Goal: Task Accomplishment & Management: Use online tool/utility

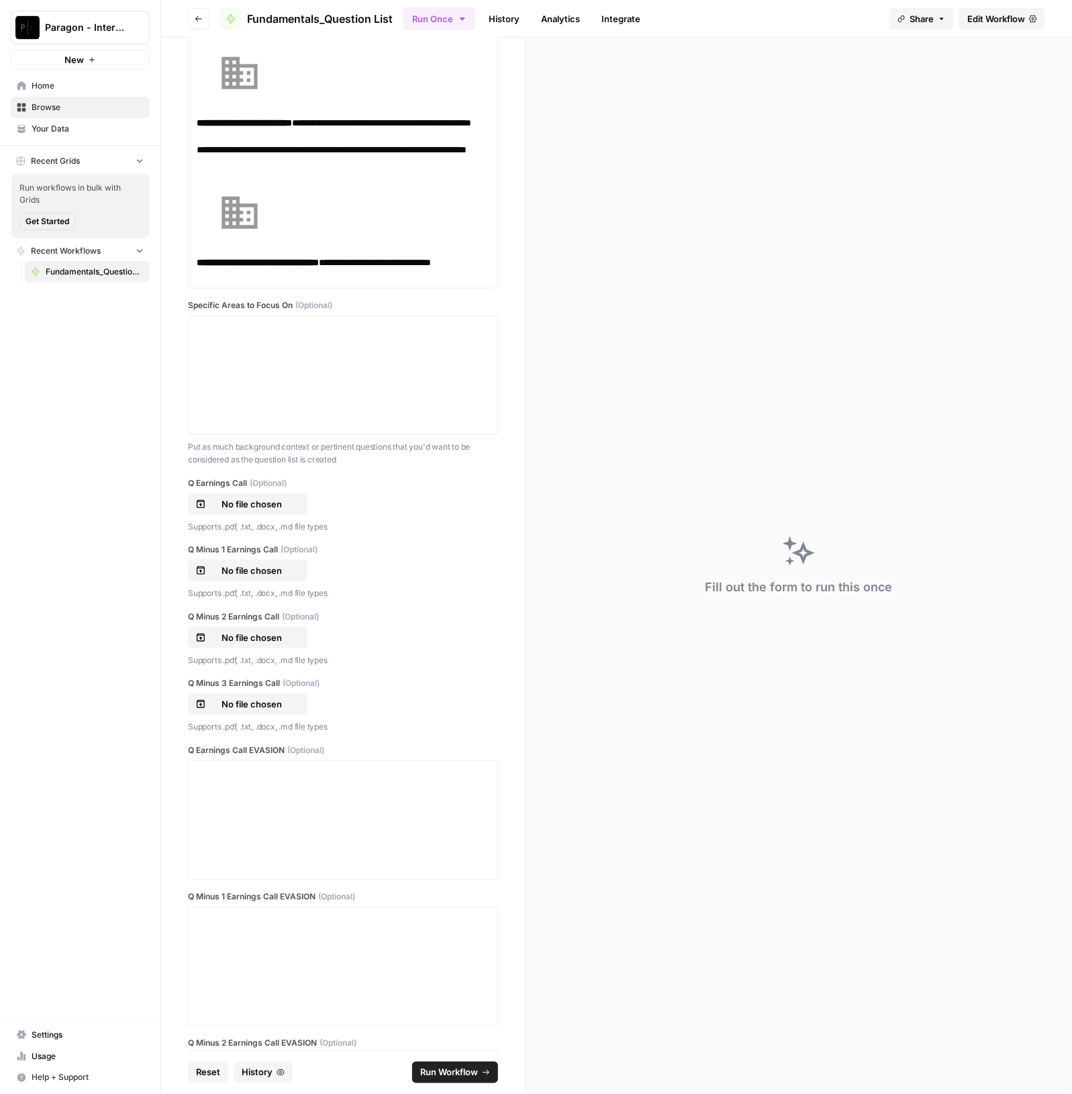
scroll to position [587, 0]
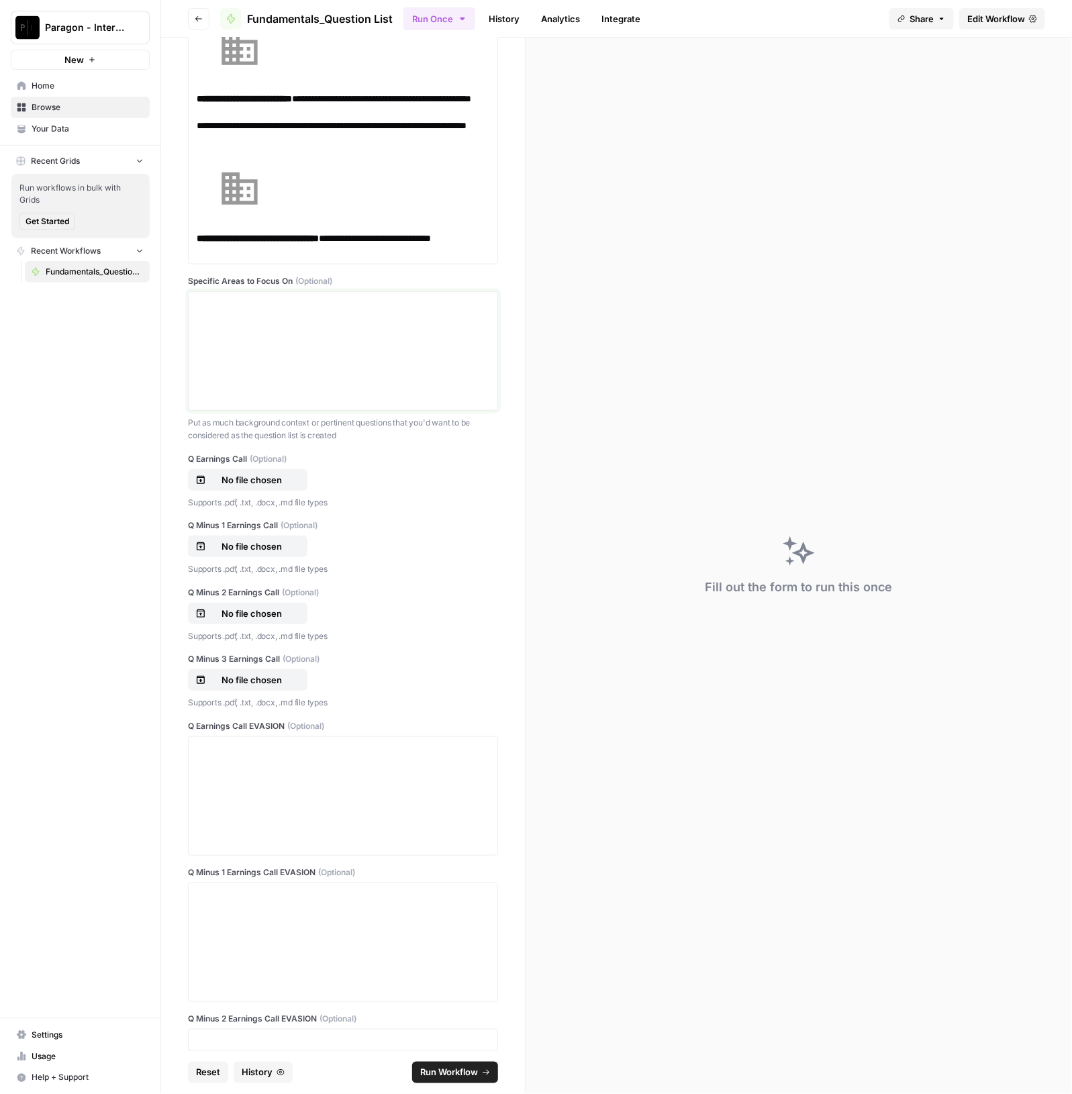
click at [295, 344] on div at bounding box center [343, 350] width 293 height 107
click at [245, 480] on p "No file chosen" at bounding box center [252, 479] width 86 height 13
click at [265, 546] on p "No file chosen" at bounding box center [252, 546] width 86 height 13
click at [257, 612] on p "No file chosen" at bounding box center [252, 613] width 86 height 13
click at [251, 671] on button "No file chosen" at bounding box center [247, 679] width 119 height 21
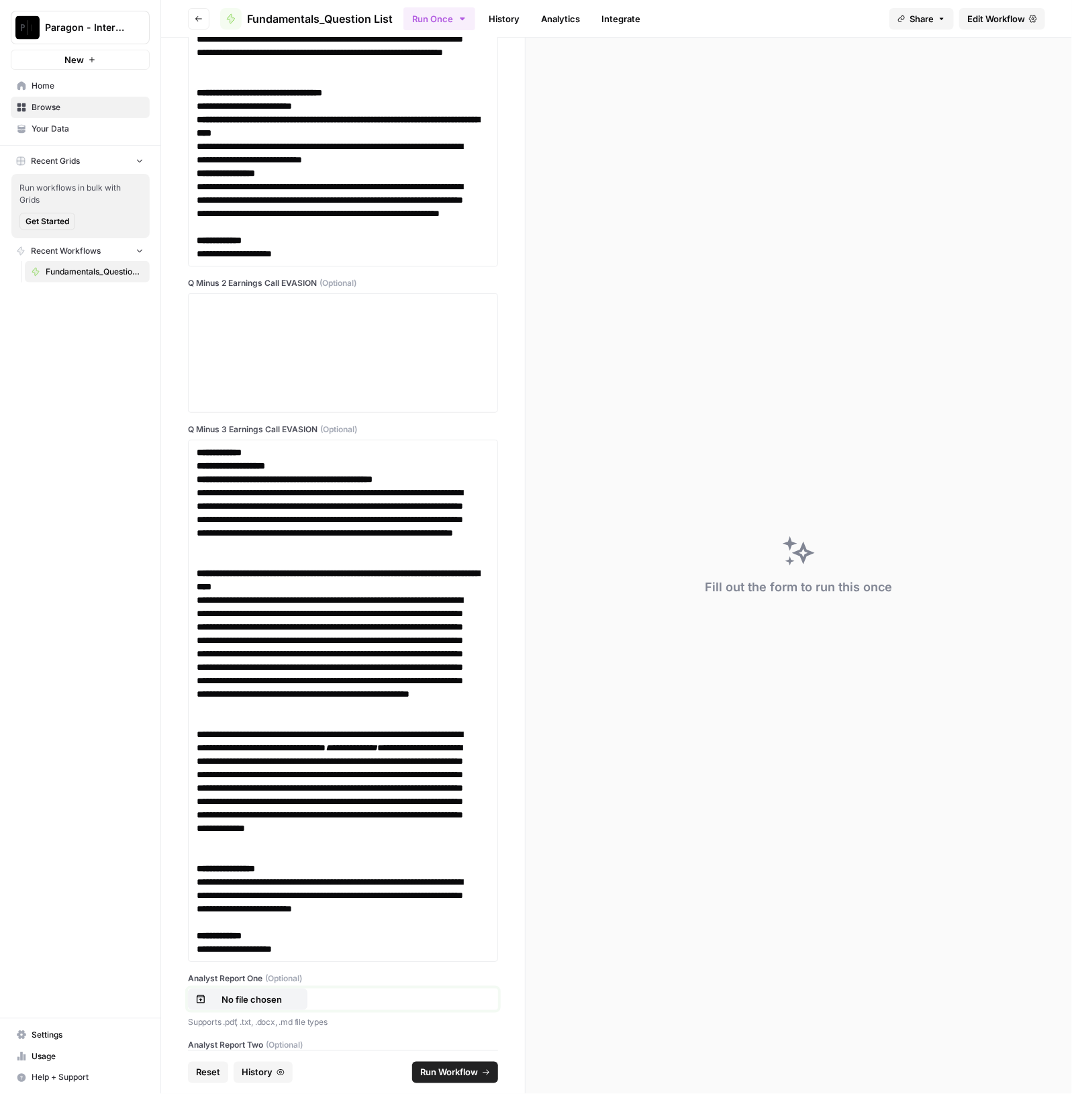
scroll to position [6340, 0]
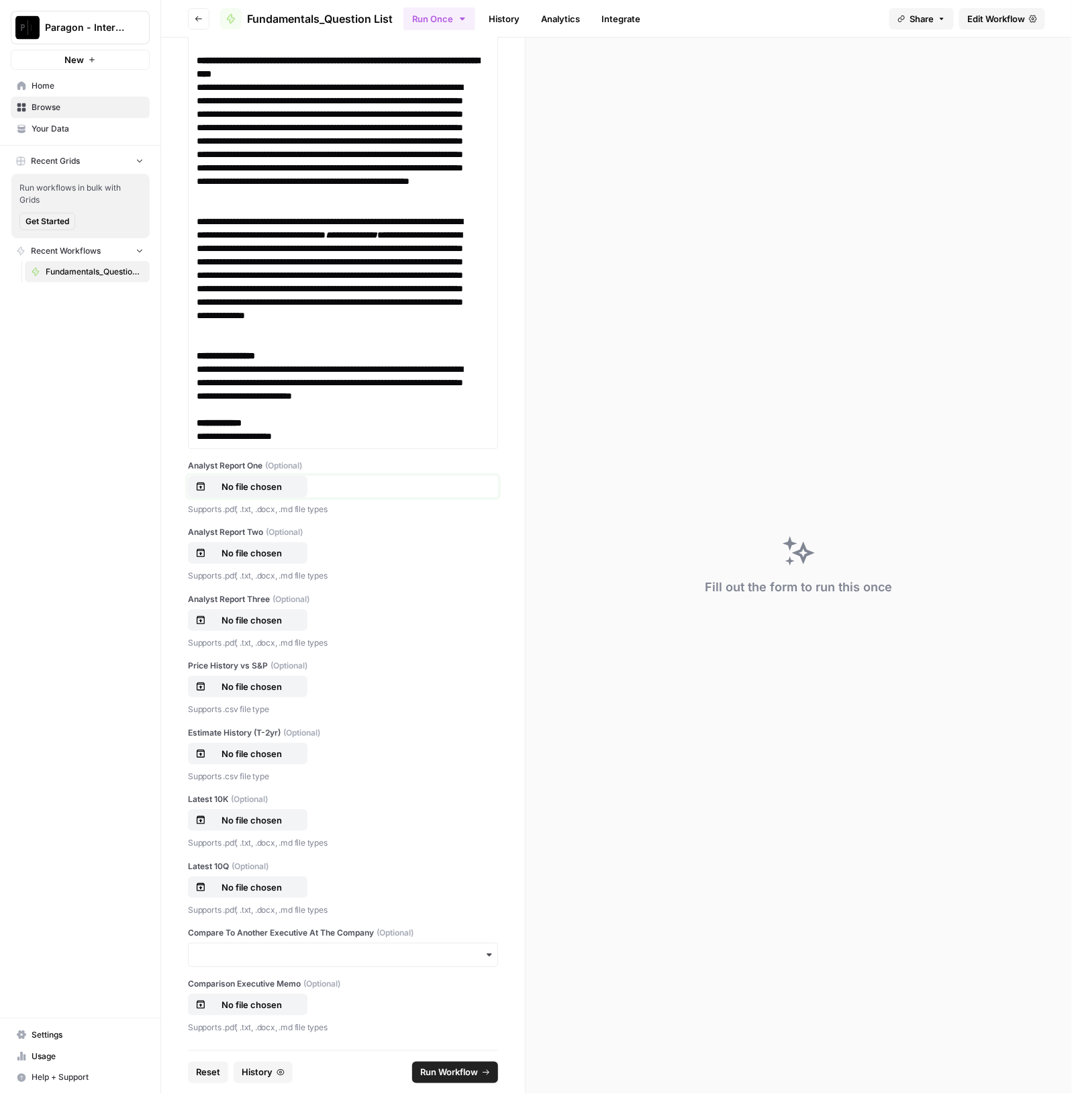
click at [263, 493] on p "No file chosen" at bounding box center [252, 486] width 86 height 13
click at [258, 560] on p "No file chosen" at bounding box center [252, 552] width 86 height 13
click at [239, 627] on p "No file chosen" at bounding box center [252, 620] width 86 height 13
click at [263, 689] on p "No file chosen" at bounding box center [252, 686] width 86 height 13
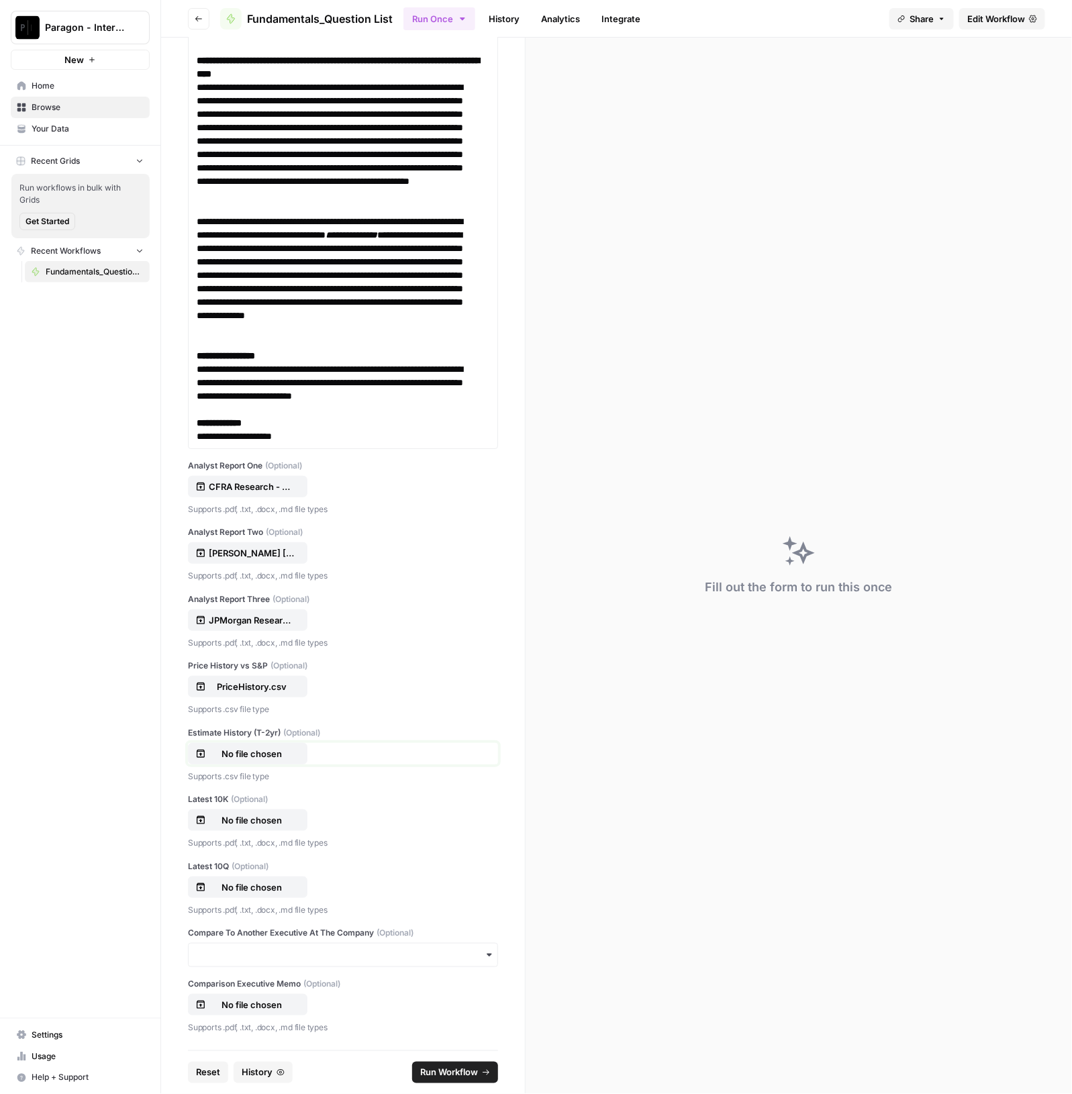
click at [244, 757] on p "No file chosen" at bounding box center [252, 753] width 86 height 13
click at [229, 826] on p "No file chosen" at bounding box center [252, 820] width 86 height 13
click at [256, 815] on p "No file chosen" at bounding box center [252, 820] width 86 height 13
click at [257, 883] on p "No file chosen" at bounding box center [252, 887] width 86 height 13
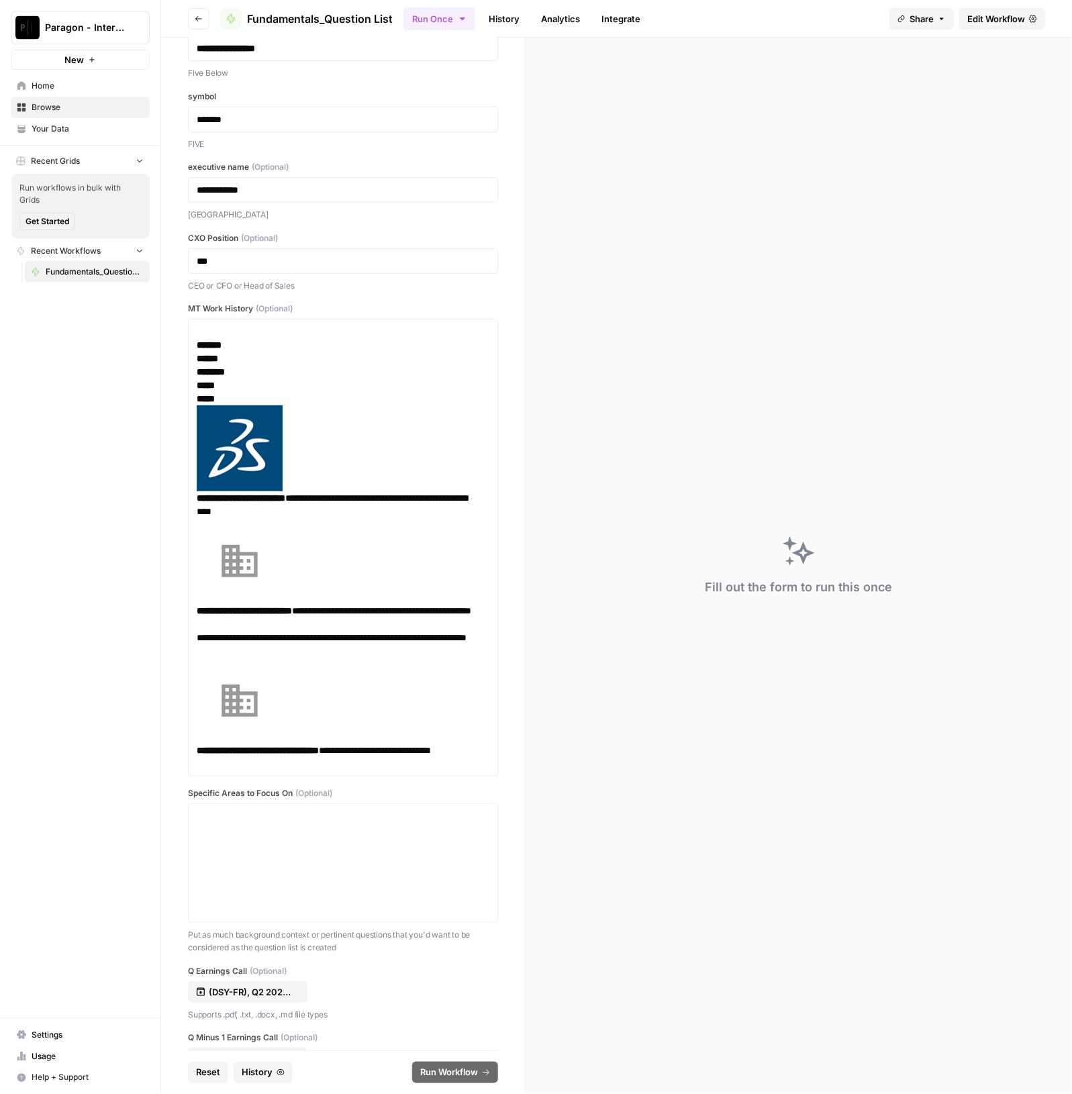
scroll to position [0, 0]
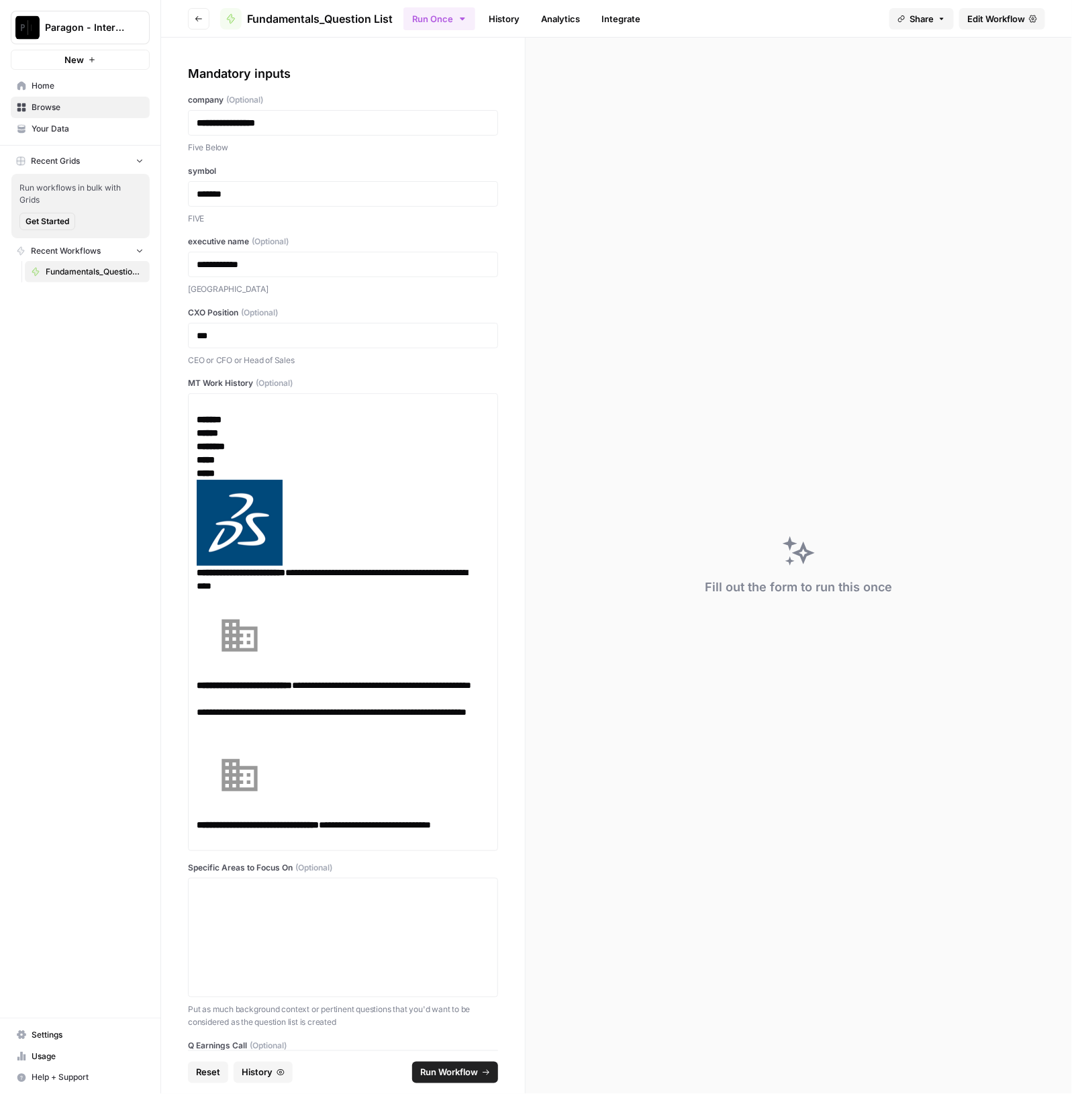
click at [465, 1069] on span "Run Workflow" at bounding box center [449, 1072] width 58 height 13
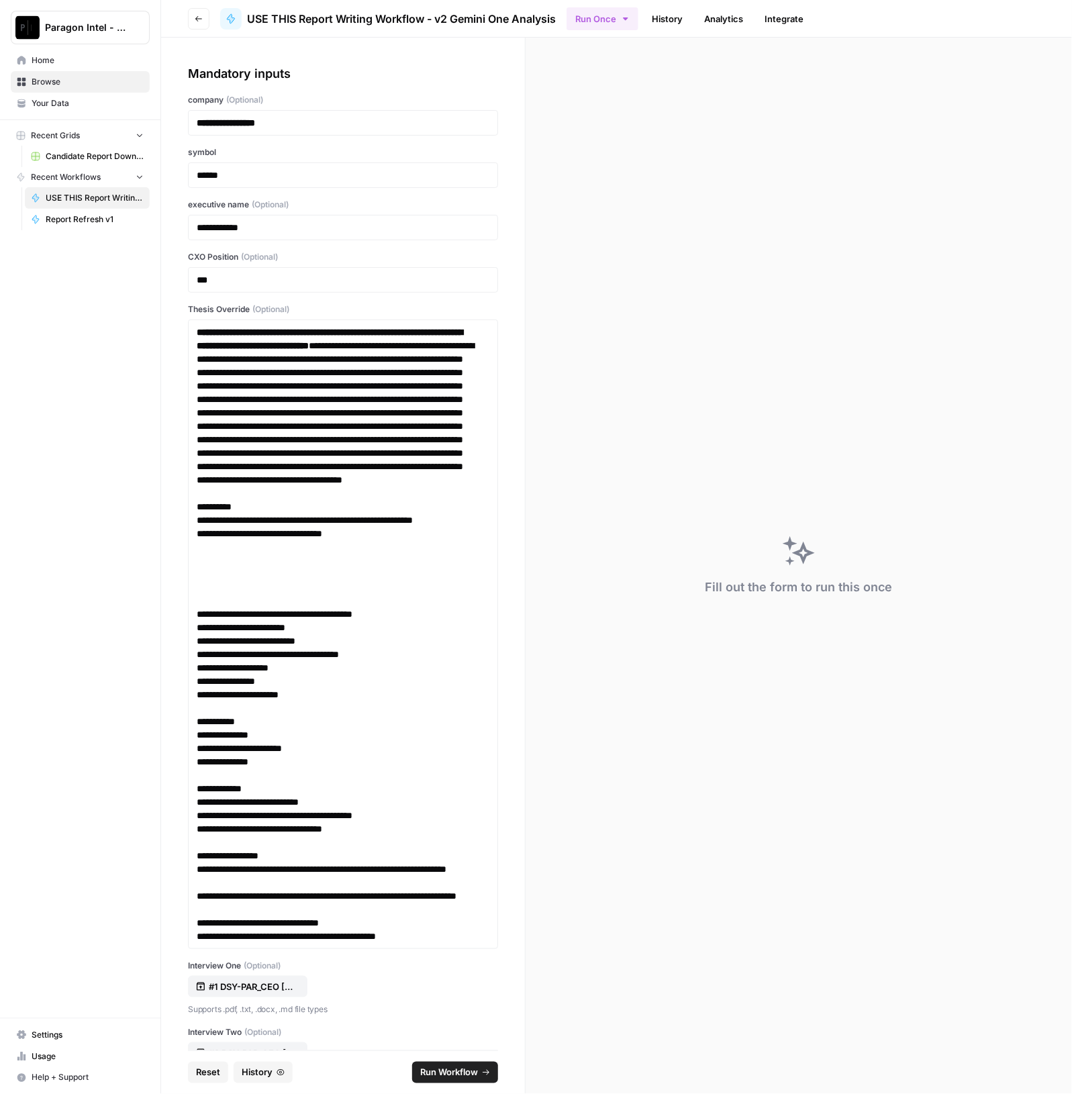
scroll to position [1231, 0]
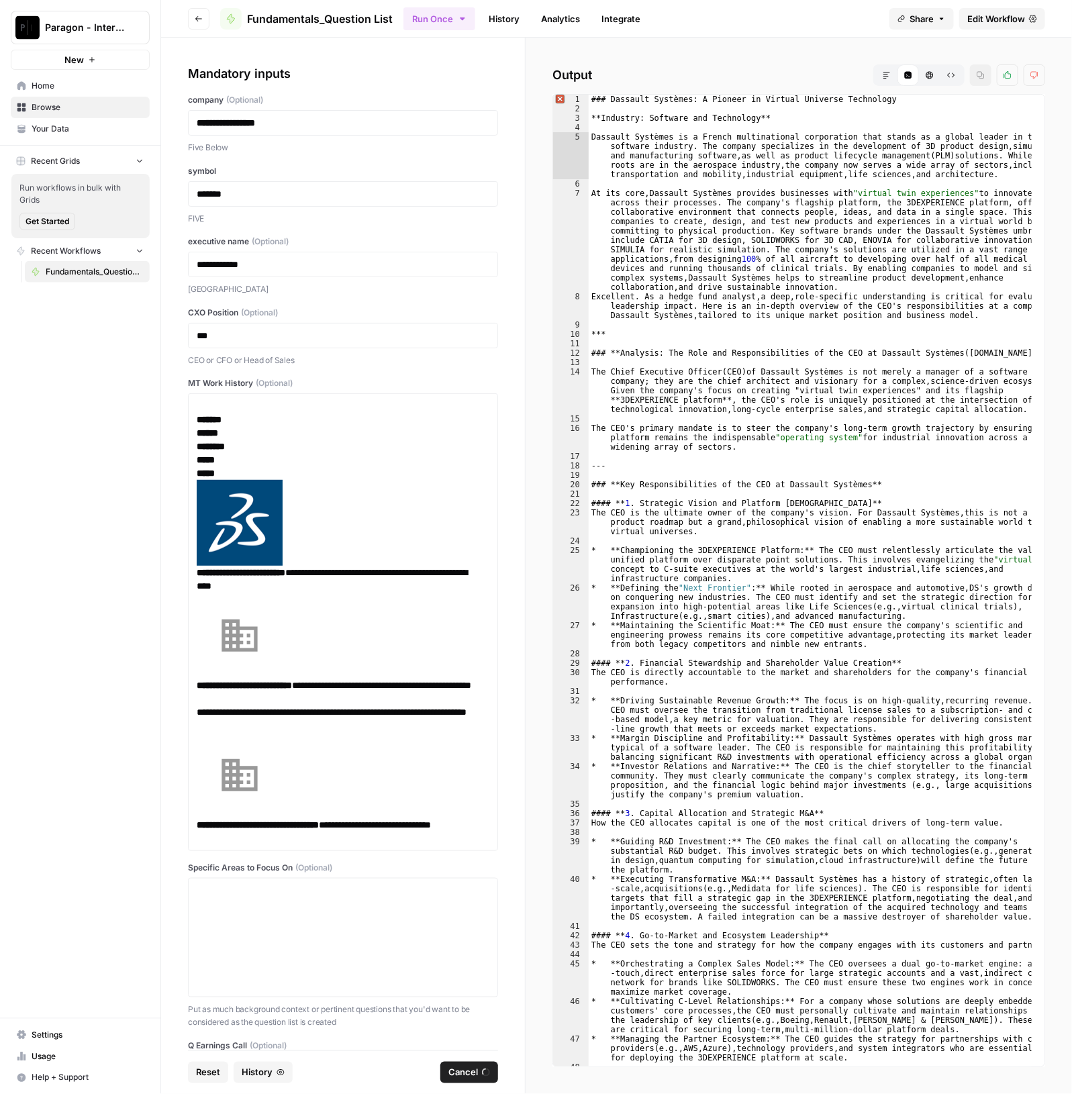
click at [497, 17] on link "History" at bounding box center [504, 18] width 47 height 21
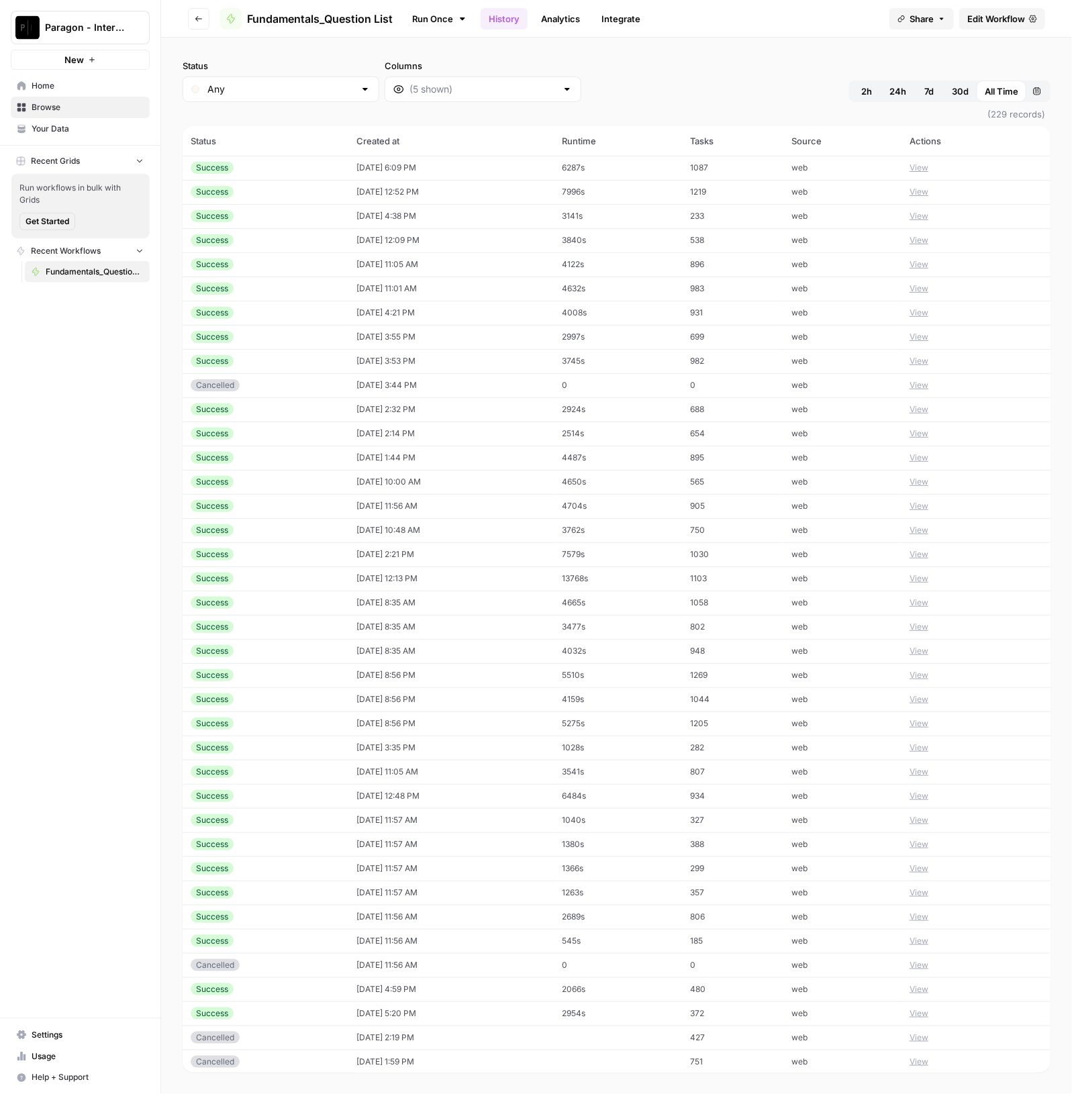
click at [322, 199] on td "Success" at bounding box center [266, 192] width 166 height 24
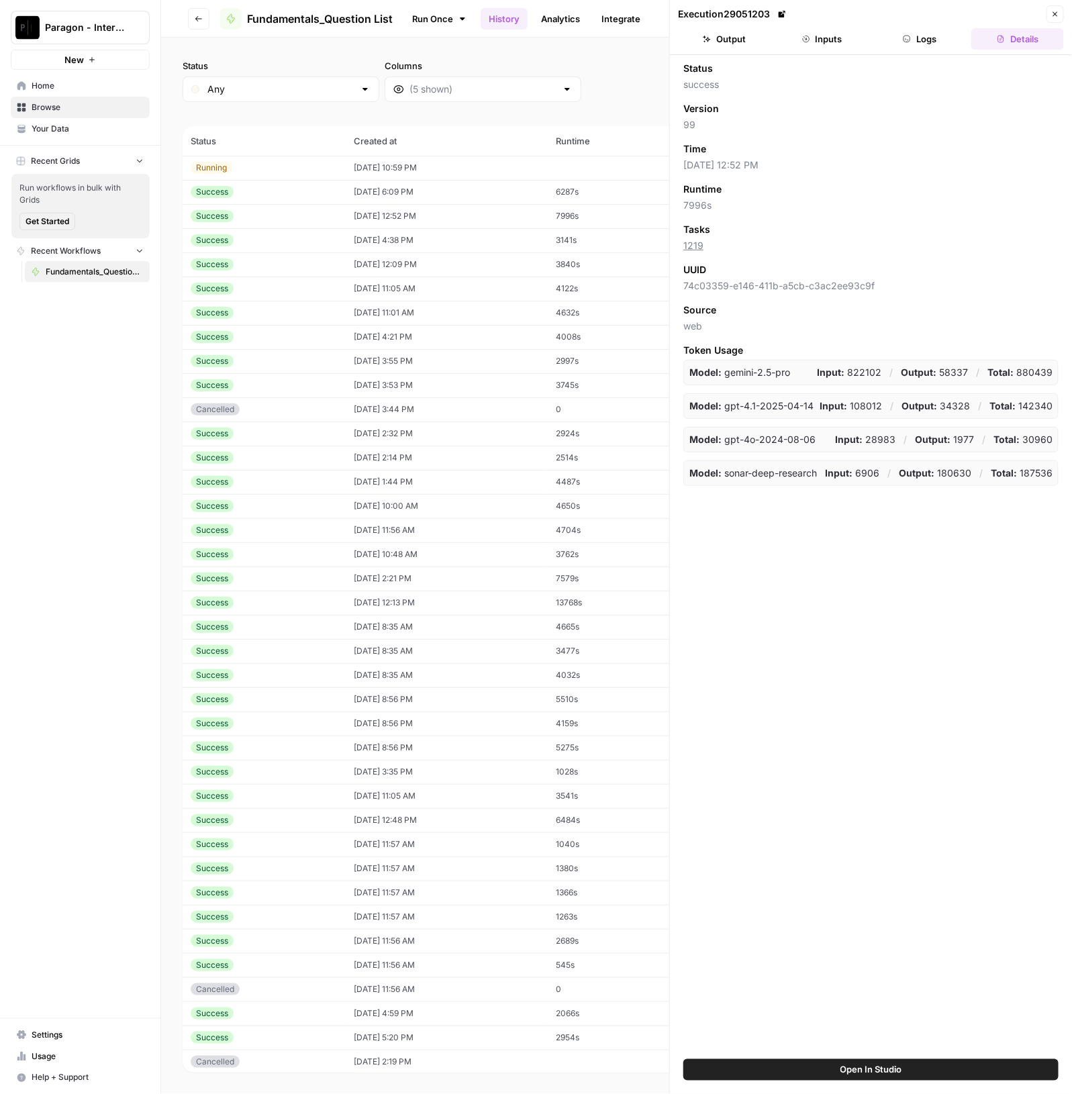
click at [295, 195] on div "Success" at bounding box center [264, 192] width 147 height 12
click at [746, 40] on button "Output" at bounding box center [724, 38] width 93 height 21
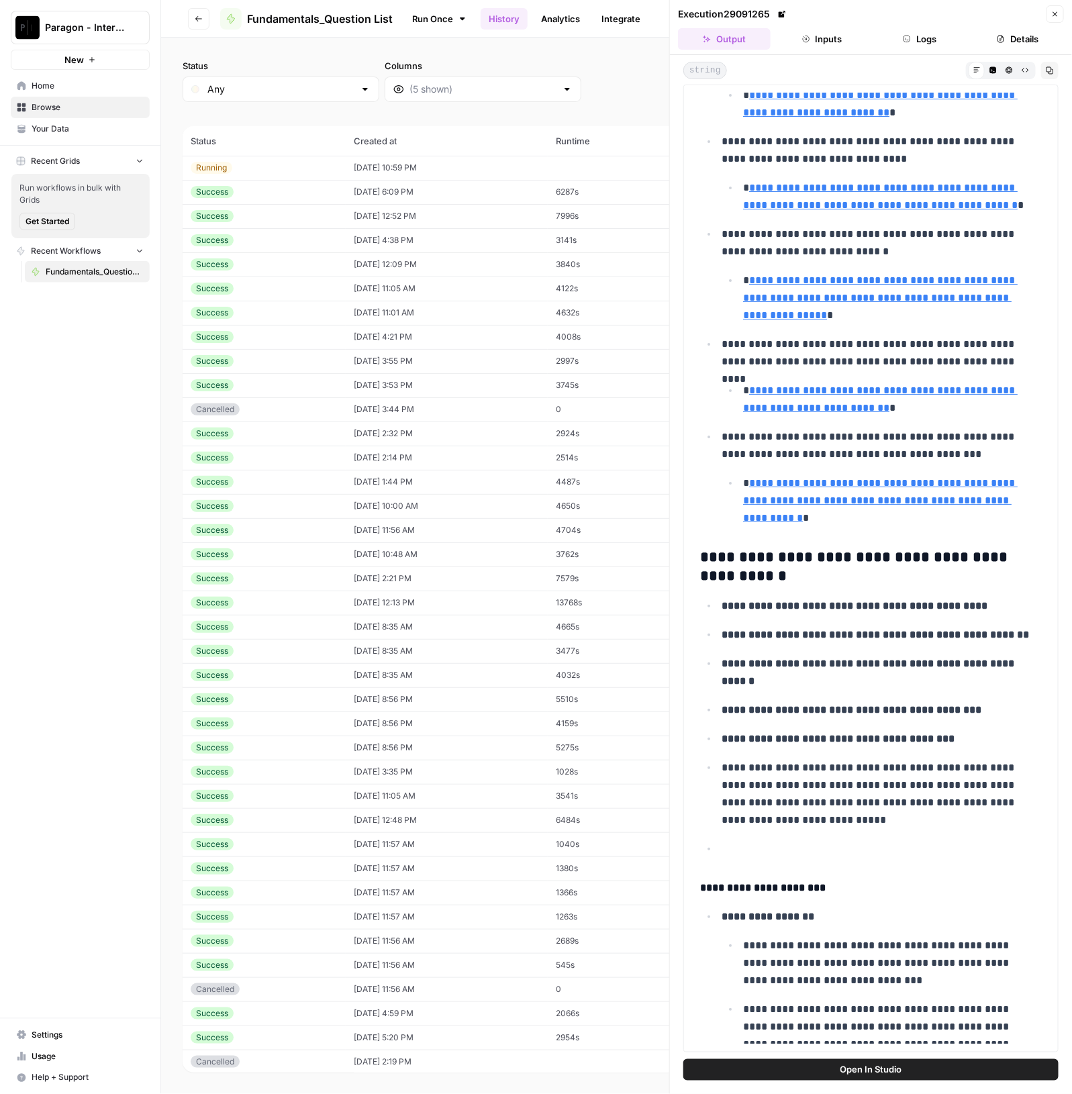
scroll to position [2265, 0]
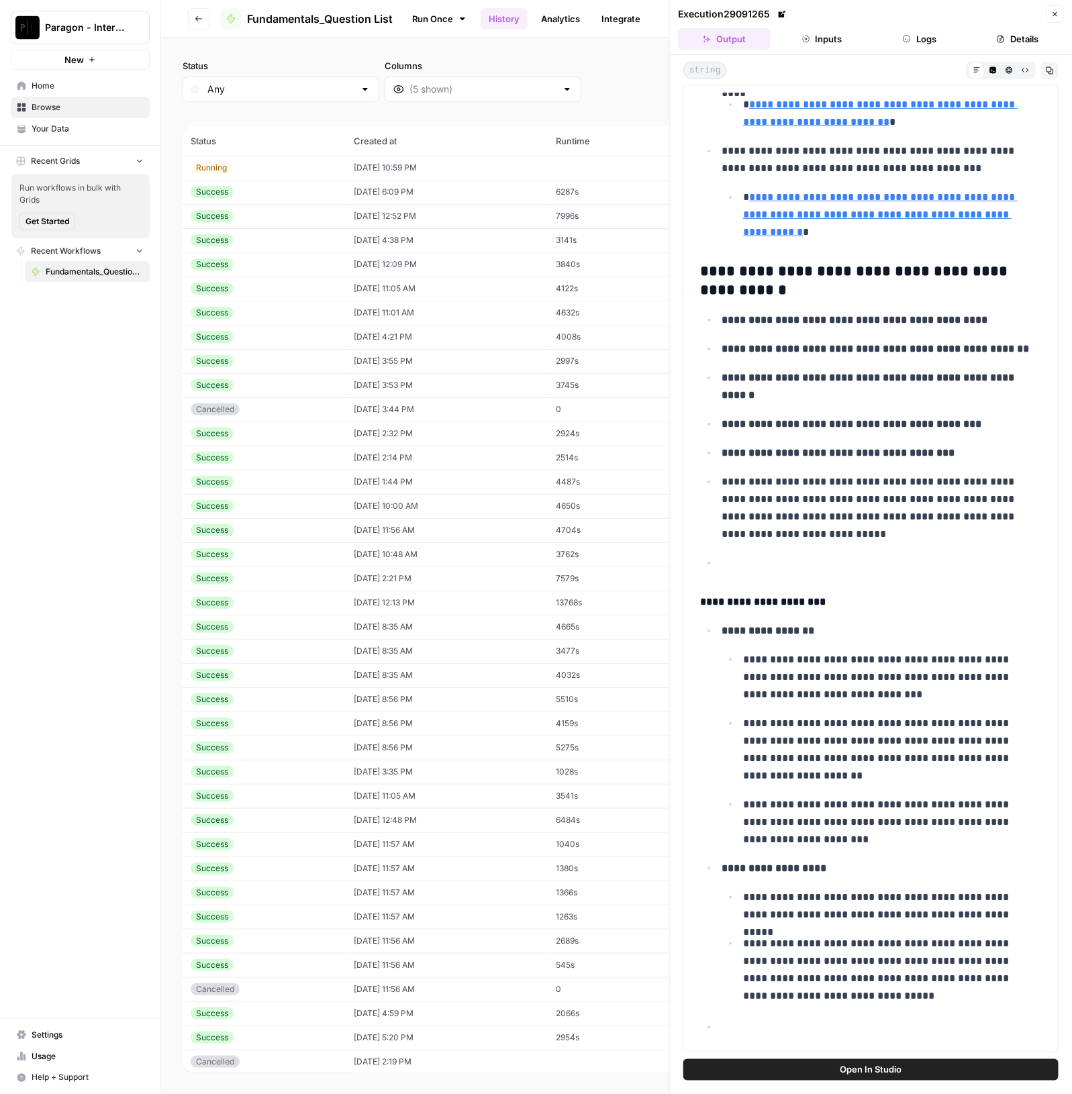
drag, startPoint x: 701, startPoint y: 269, endPoint x: 802, endPoint y: 296, distance: 105.0
copy strong "**********"
drag, startPoint x: 734, startPoint y: 314, endPoint x: 884, endPoint y: 388, distance: 167.8
click at [900, 396] on ul "**********" at bounding box center [871, 441] width 342 height 261
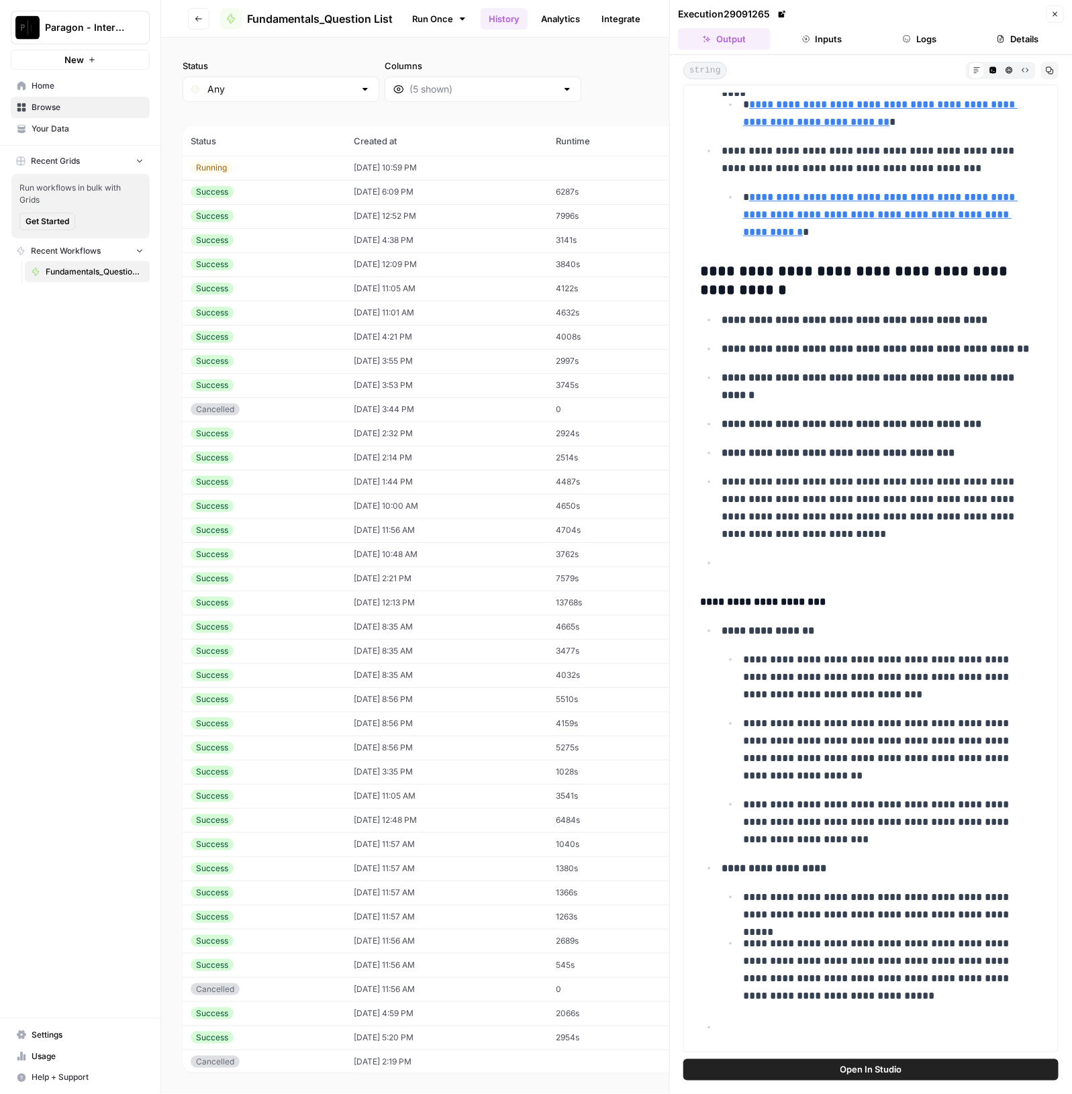
drag, startPoint x: 728, startPoint y: 310, endPoint x: 983, endPoint y: 450, distance: 290.8
click at [983, 450] on ul "**********" at bounding box center [871, 441] width 342 height 261
copy ul "**********"
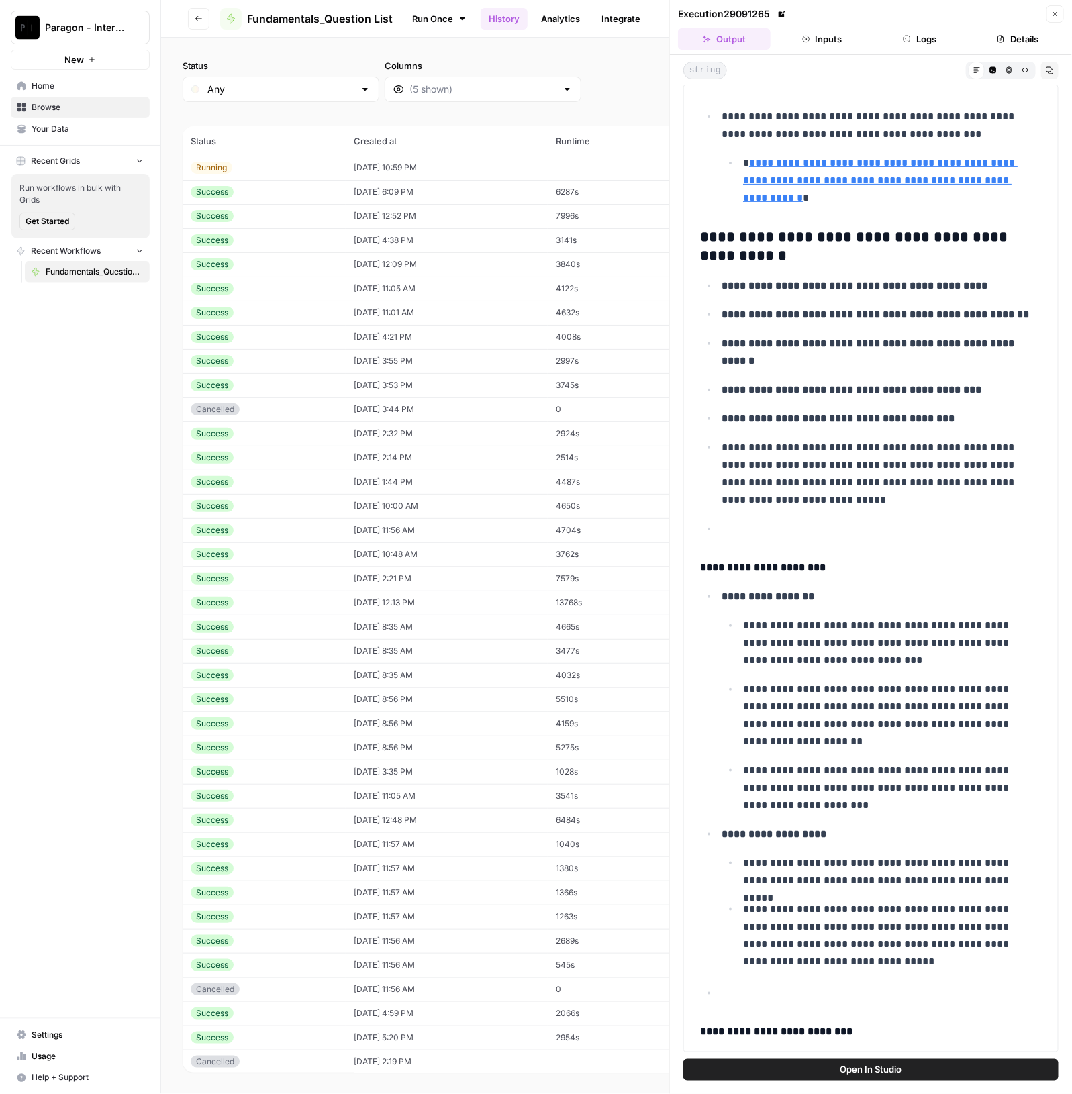
scroll to position [2349, 0]
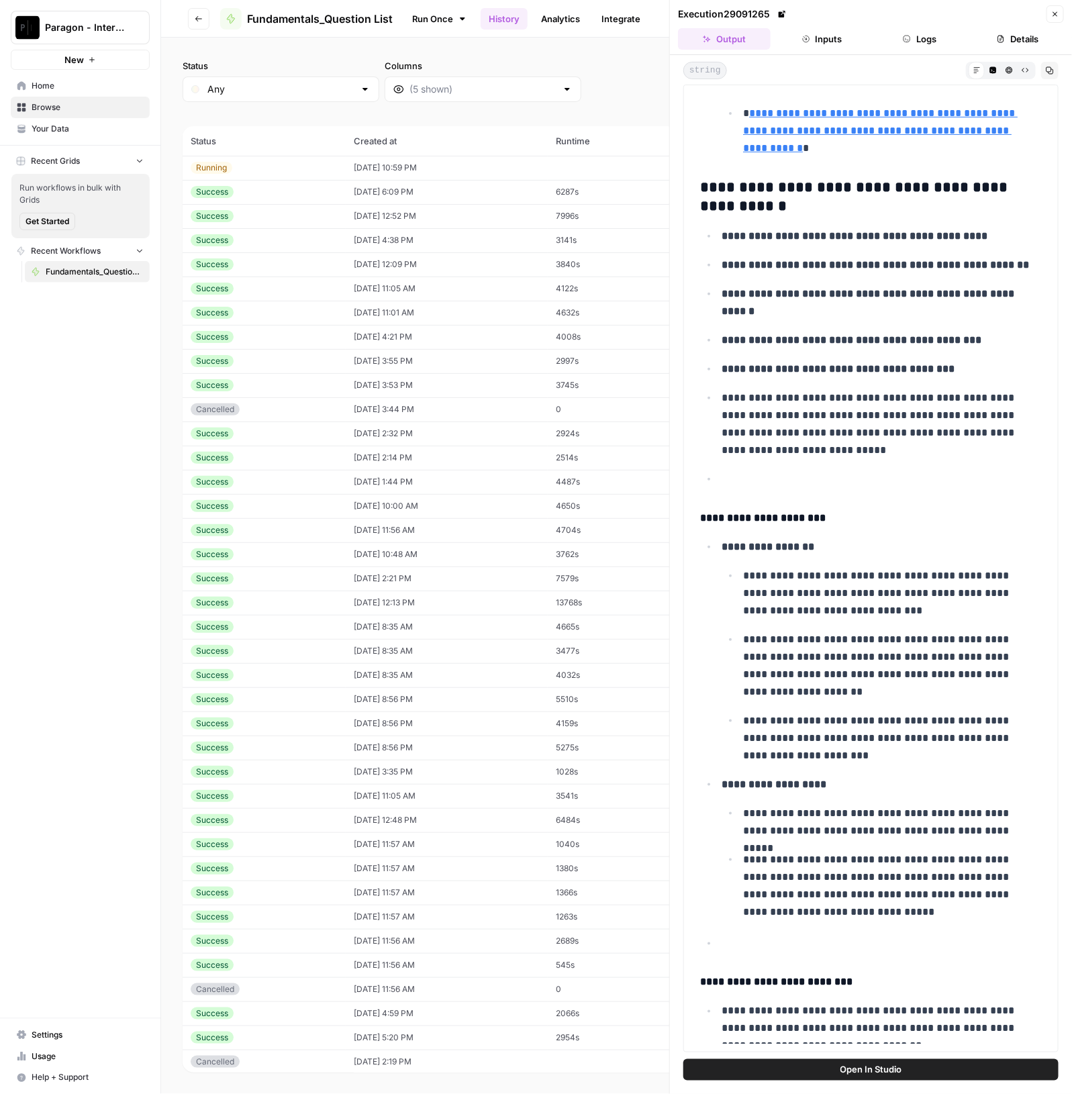
drag, startPoint x: 746, startPoint y: 567, endPoint x: 853, endPoint y: 669, distance: 147.2
click at [853, 669] on ul "**********" at bounding box center [882, 666] width 320 height 198
click at [890, 681] on p "**********" at bounding box center [886, 666] width 286 height 70
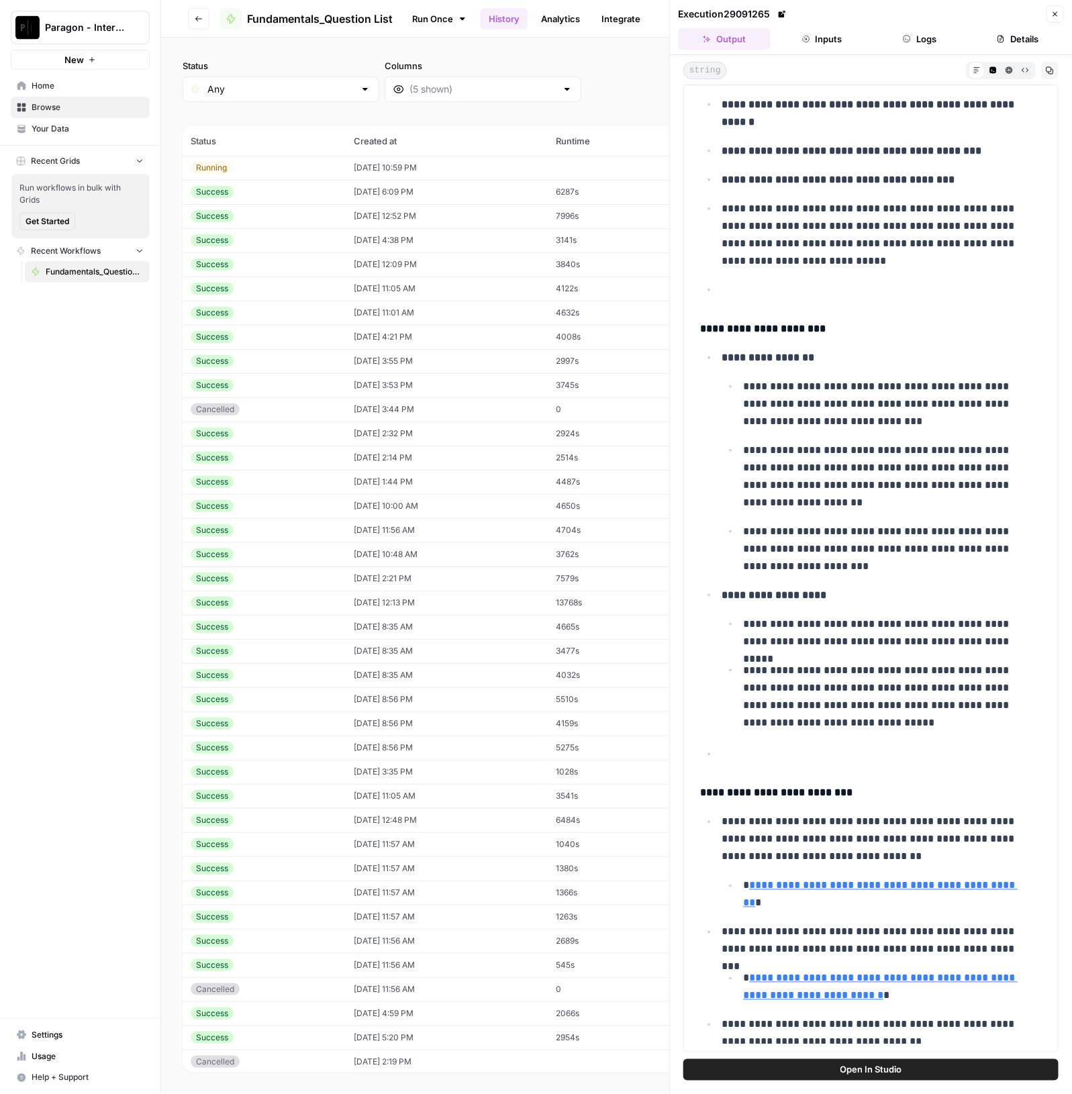
scroll to position [2517, 0]
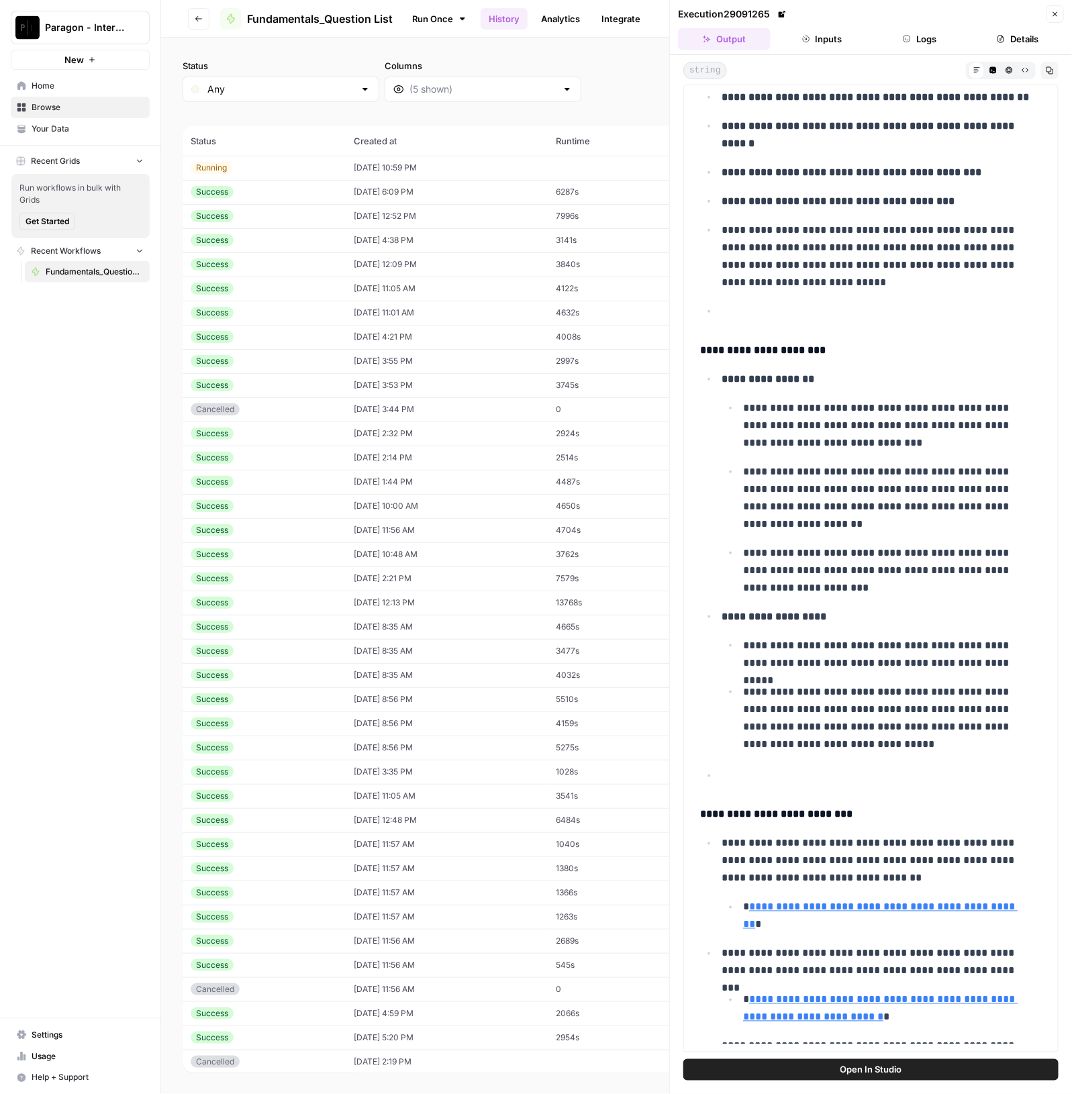
drag, startPoint x: 724, startPoint y: 365, endPoint x: 965, endPoint y: 746, distance: 450.9
copy ul "**********"
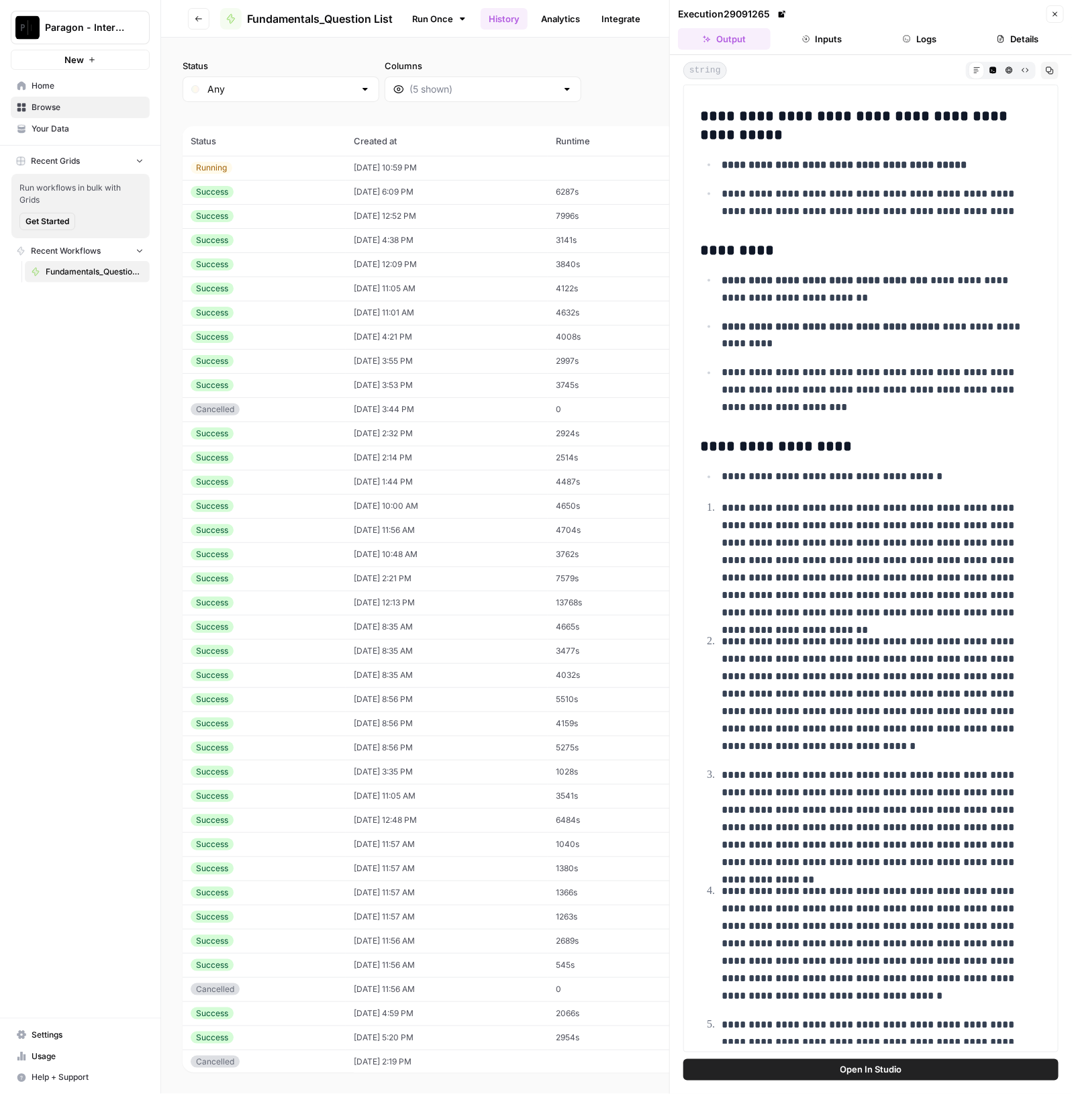
scroll to position [5118, 0]
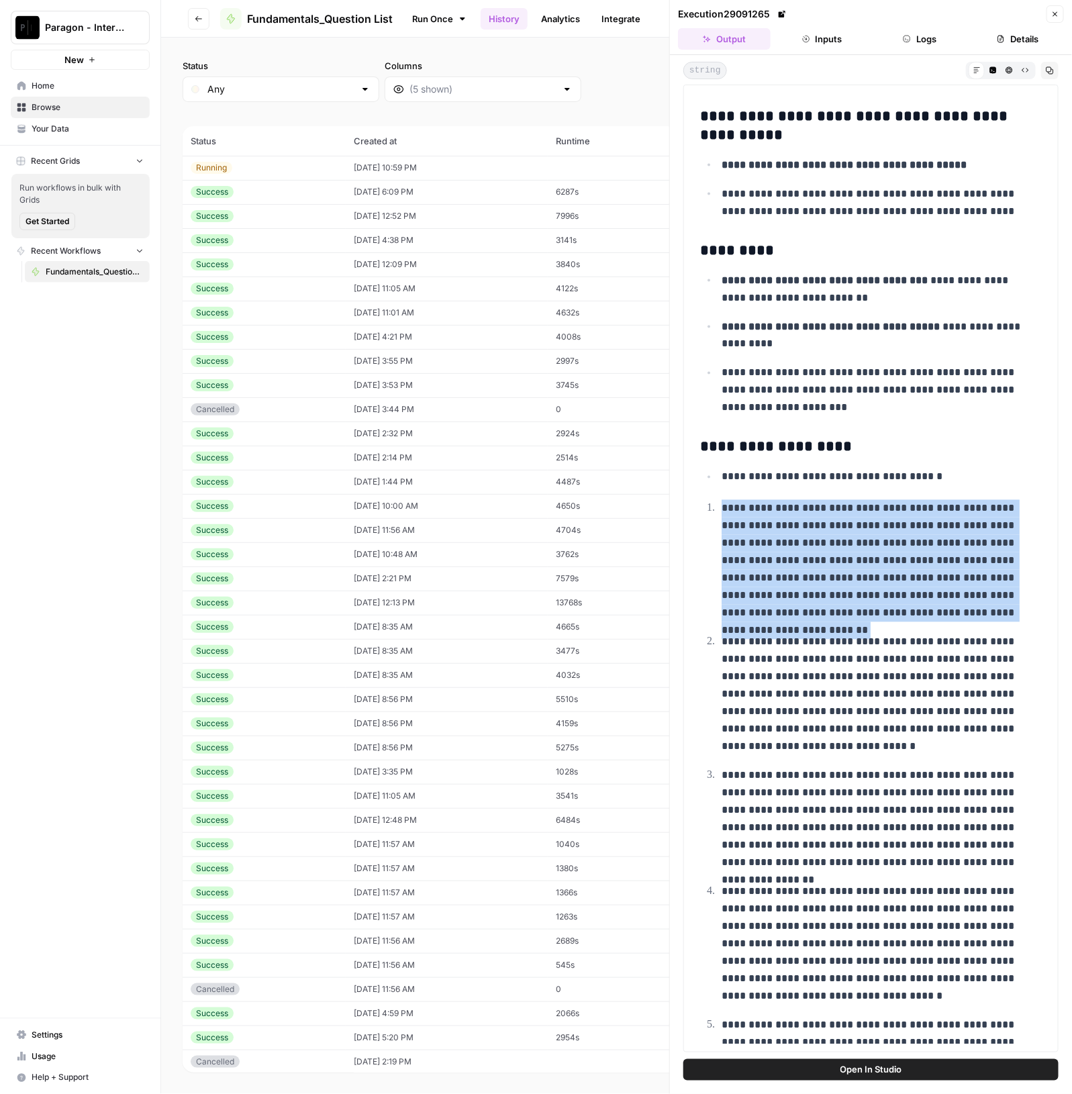
drag, startPoint x: 722, startPoint y: 497, endPoint x: 930, endPoint y: 616, distance: 240.2
click at [930, 616] on ol "**********" at bounding box center [871, 1092] width 342 height 1186
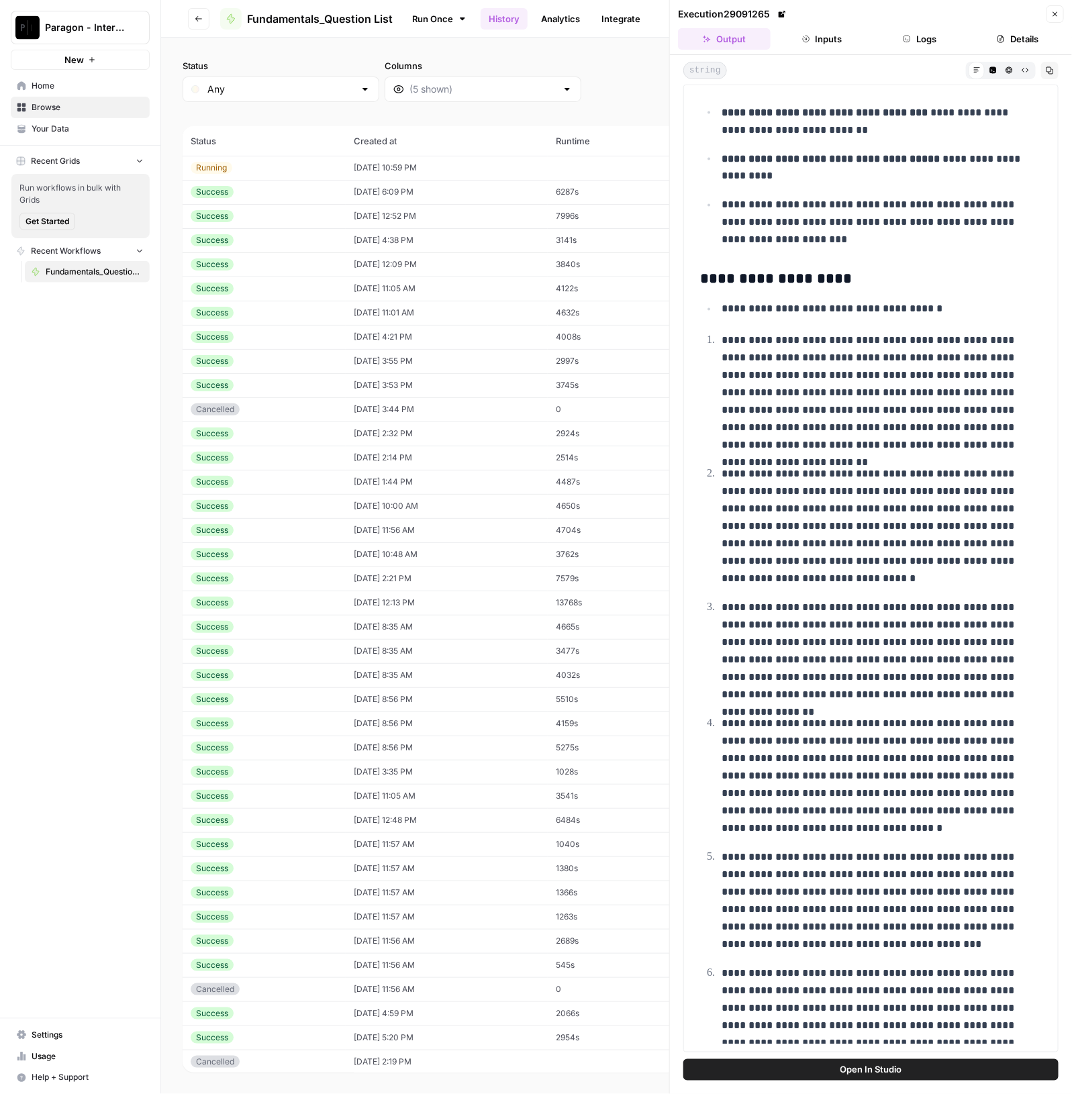
click at [718, 332] on li "**********" at bounding box center [880, 393] width 324 height 123
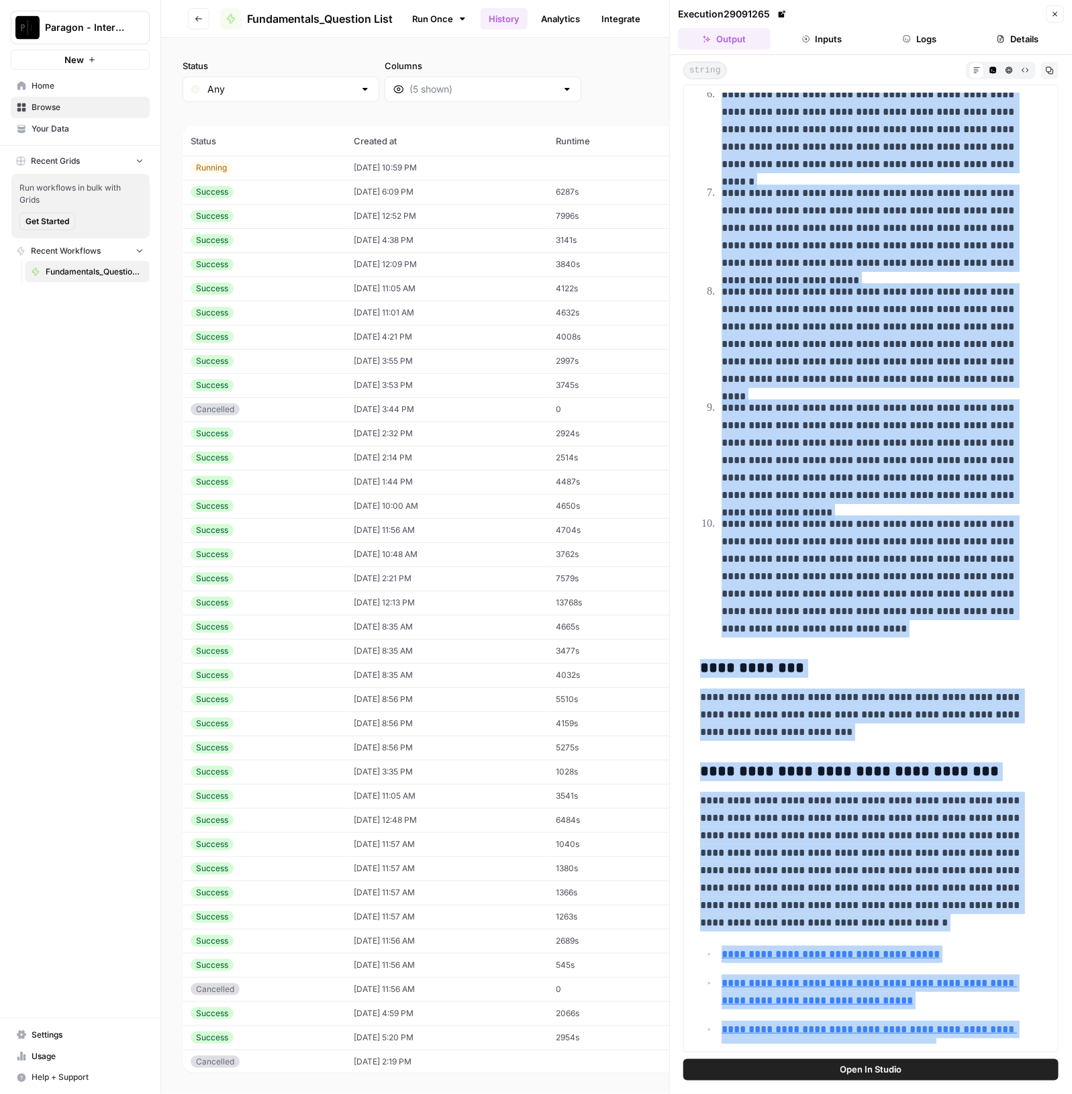
scroll to position [6261, 0]
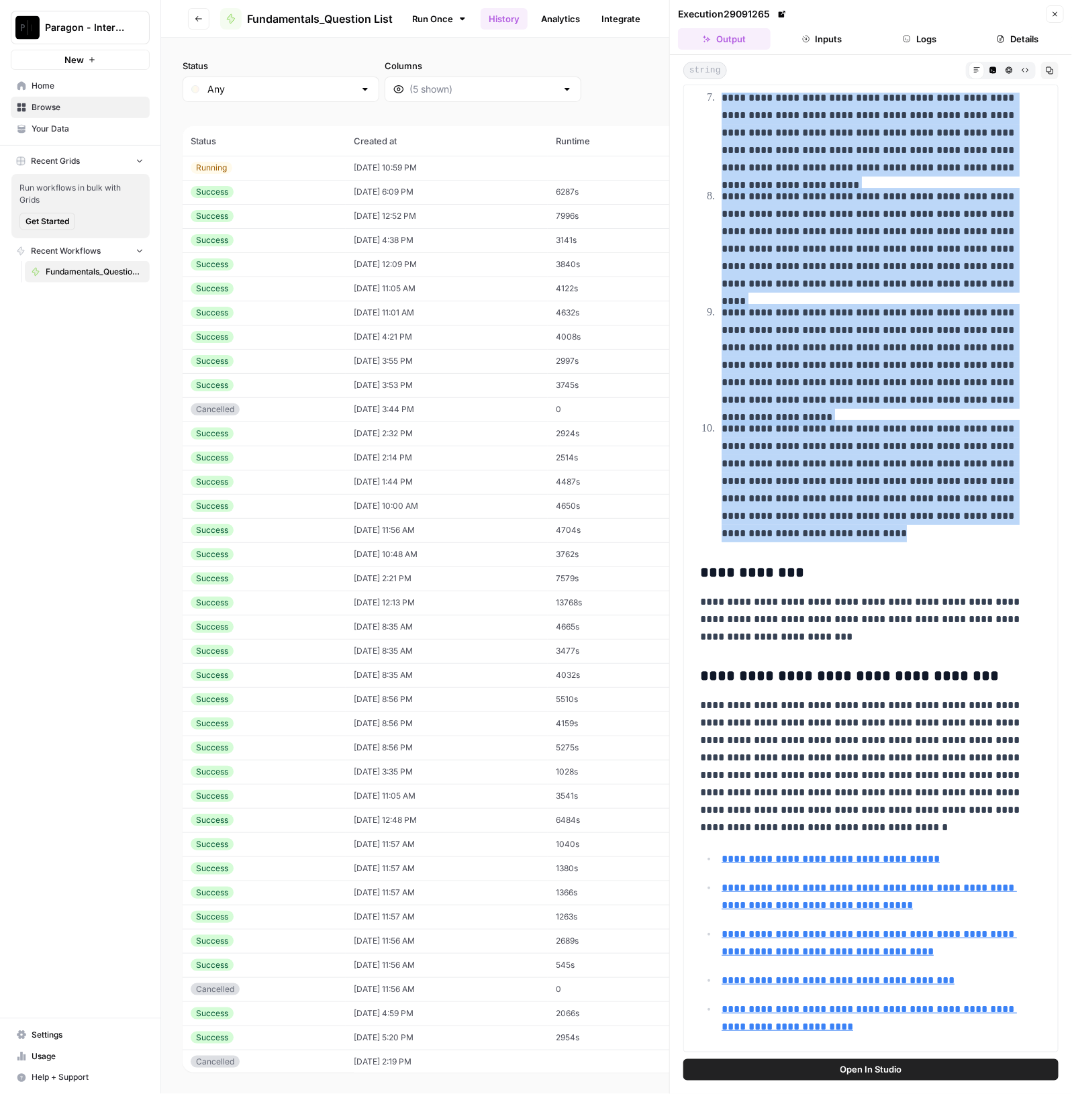
drag, startPoint x: 719, startPoint y: 324, endPoint x: 910, endPoint y: 512, distance: 268.7
copy ol "**********"
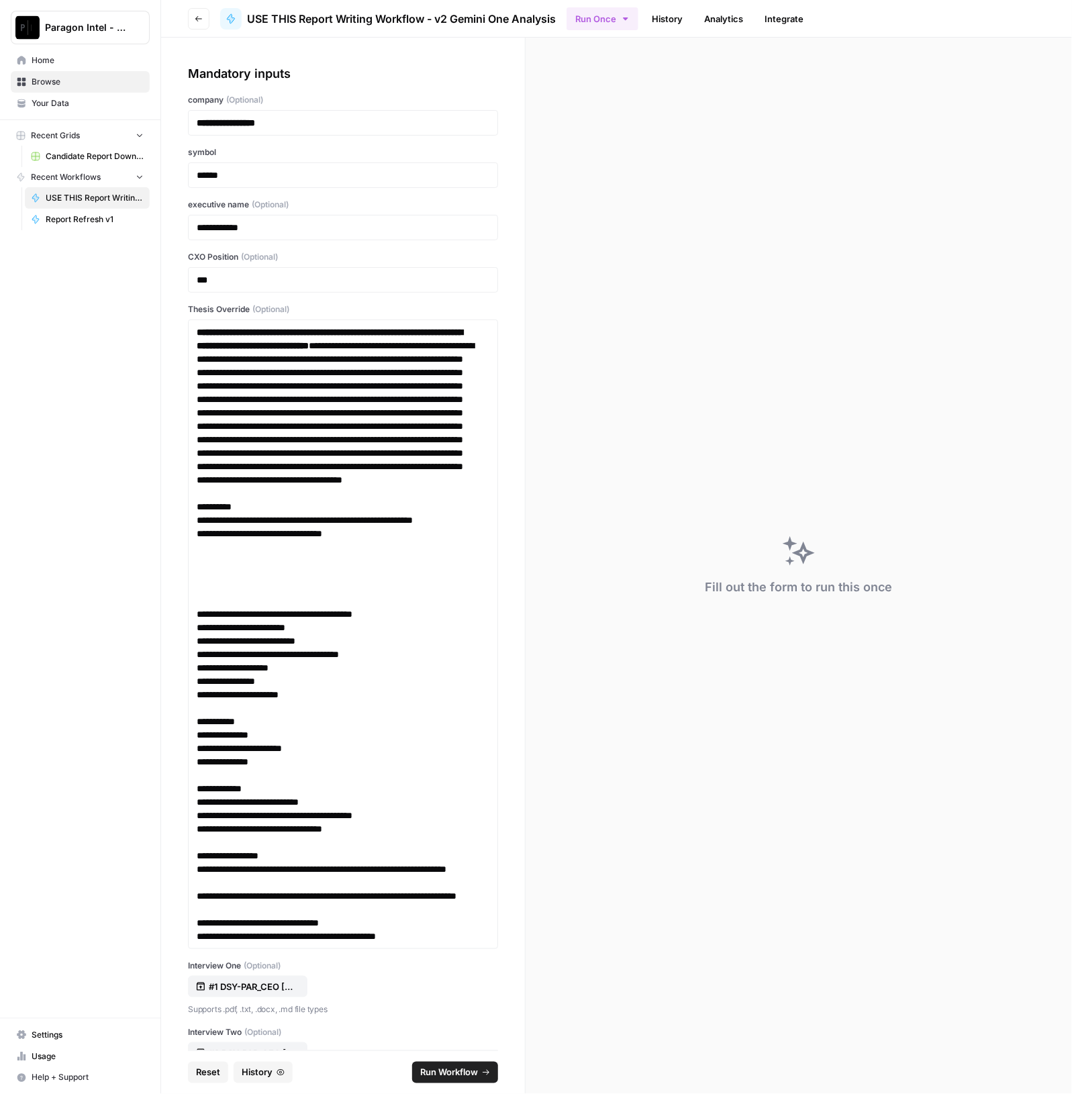
scroll to position [1231, 0]
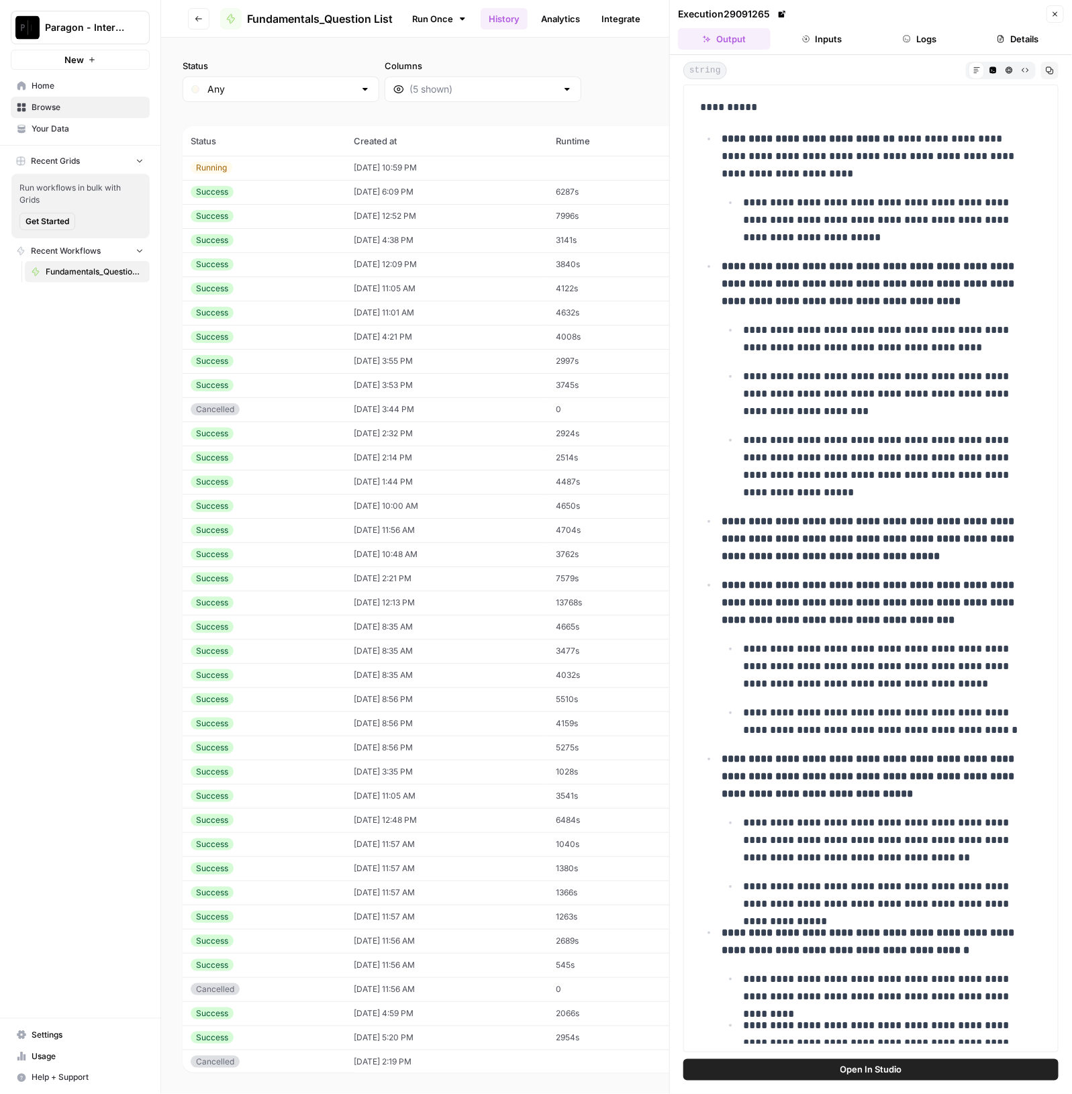
scroll to position [6261, 0]
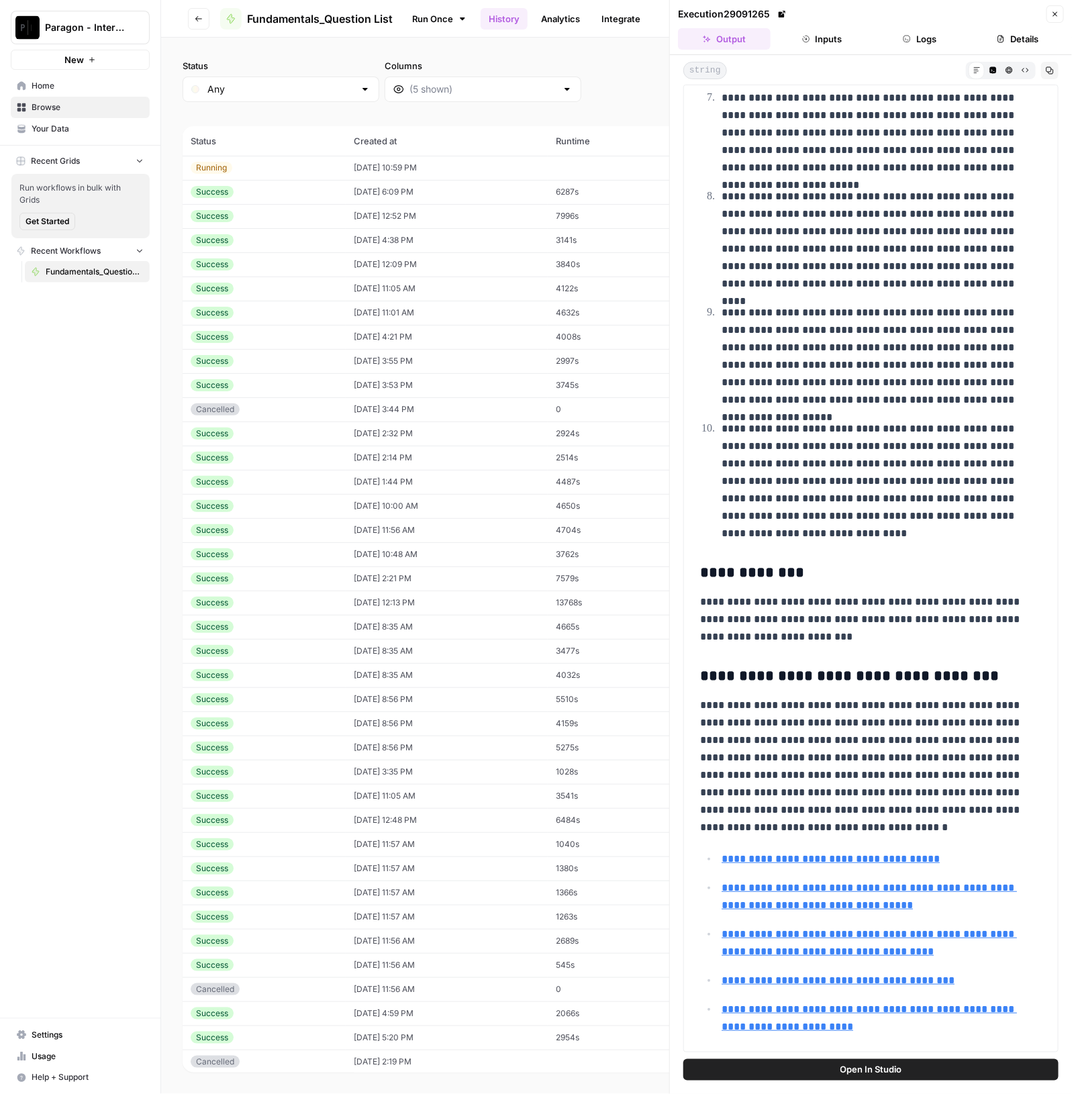
click at [312, 160] on td "Running" at bounding box center [264, 168] width 163 height 24
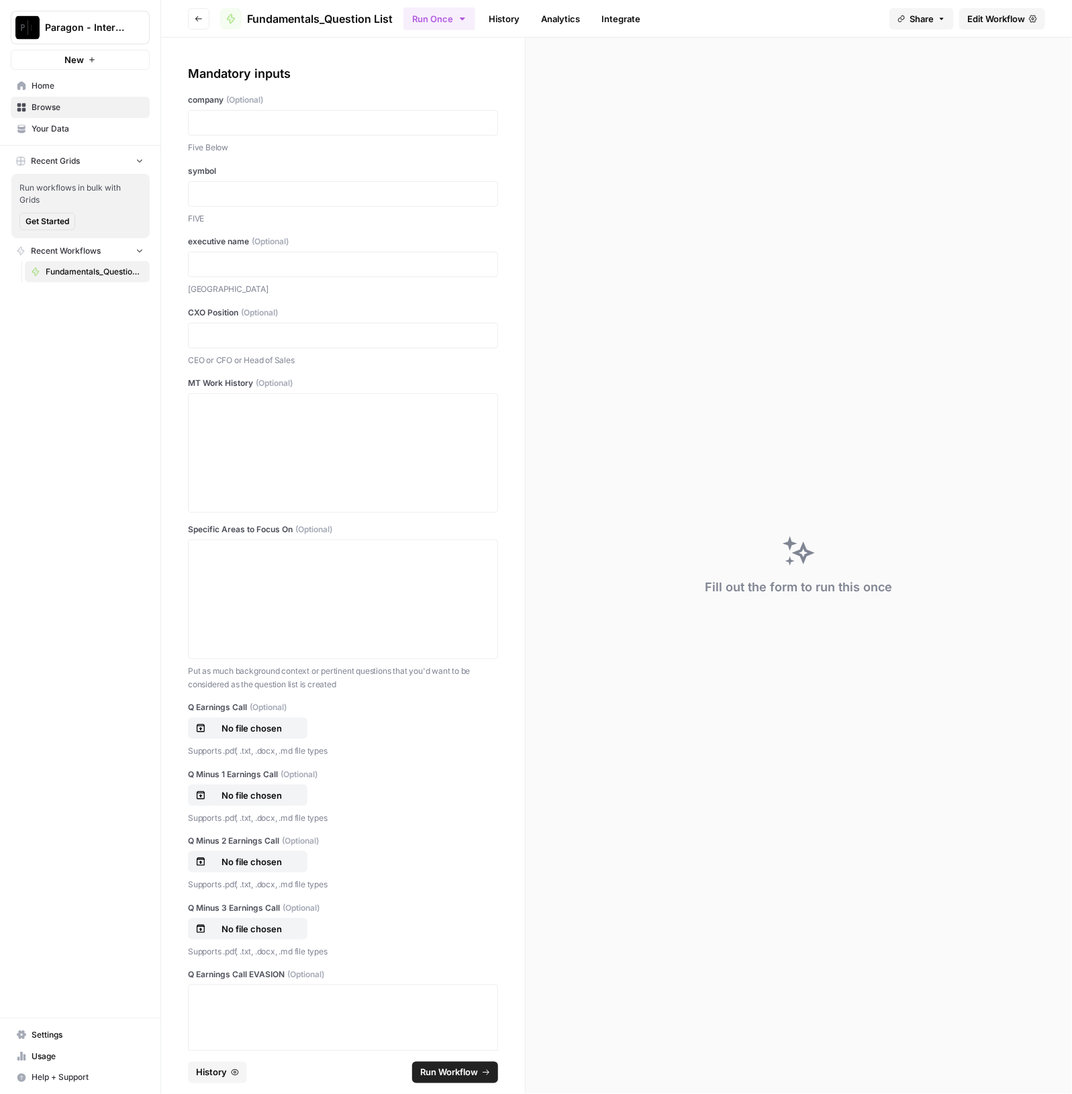
click at [232, 1073] on icon "button" at bounding box center [235, 1073] width 8 height 8
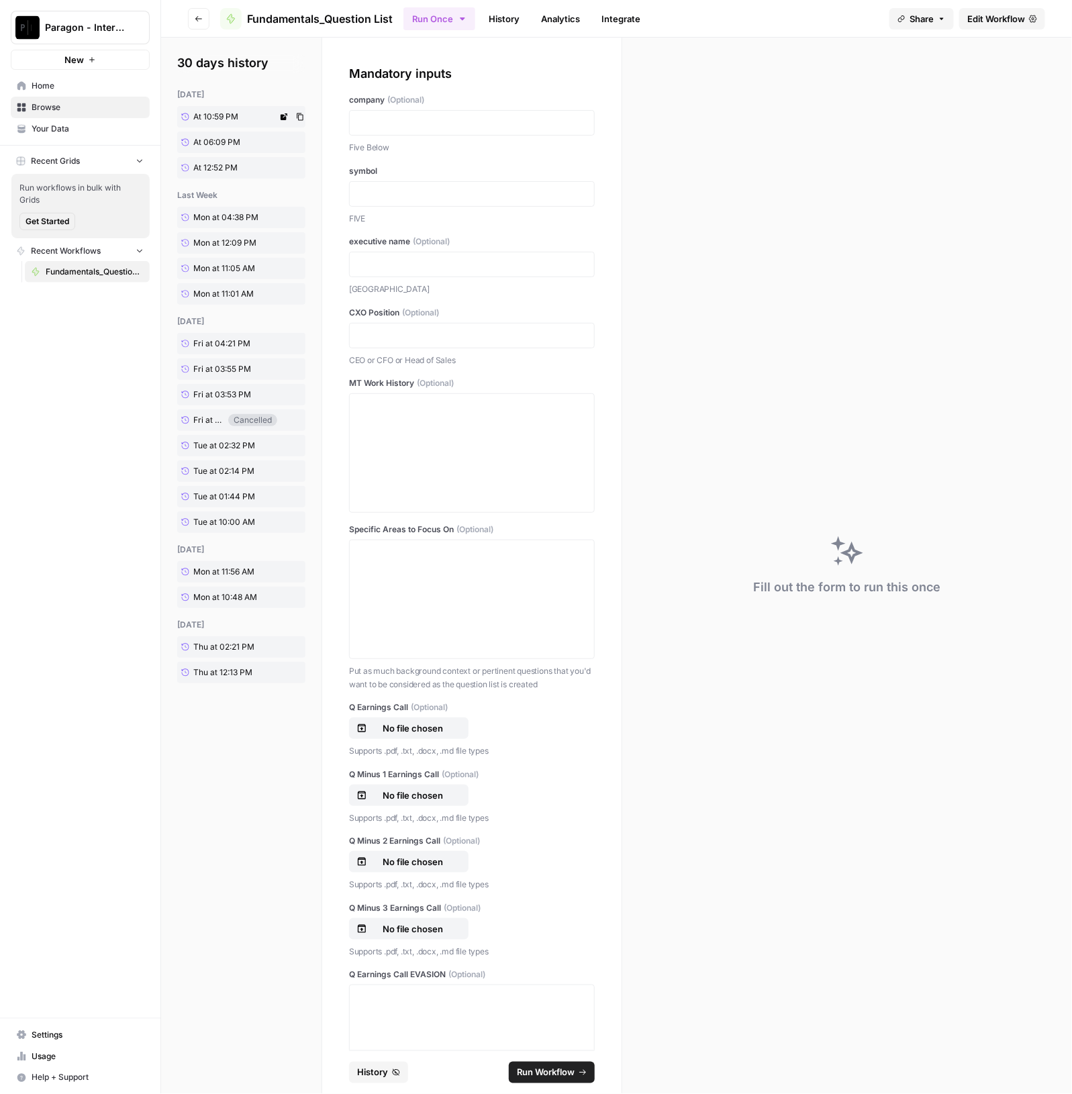
click at [213, 125] on link "At 10:59 PM" at bounding box center [227, 116] width 100 height 21
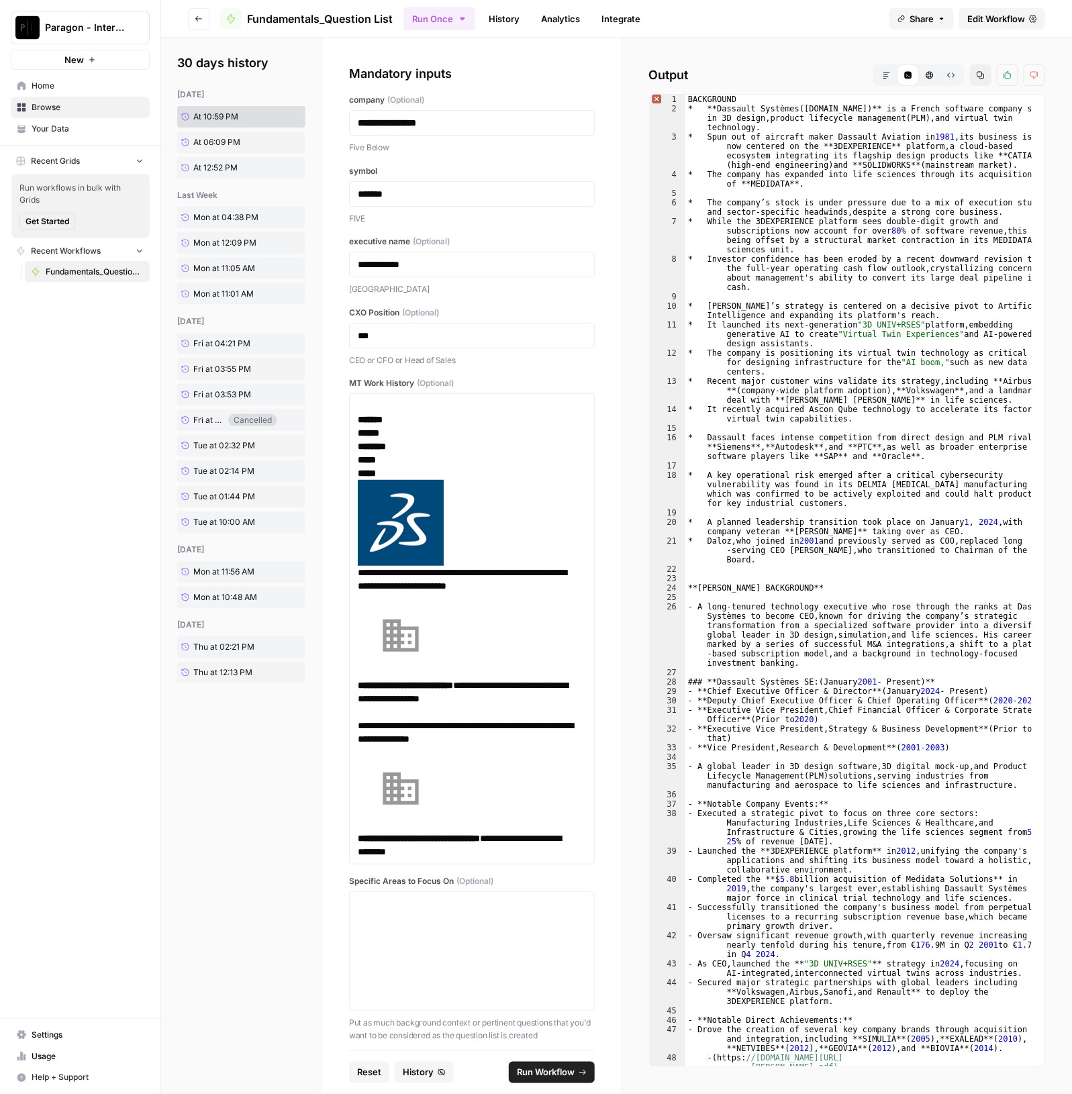
click at [878, 70] on button "Markdown" at bounding box center [886, 74] width 21 height 21
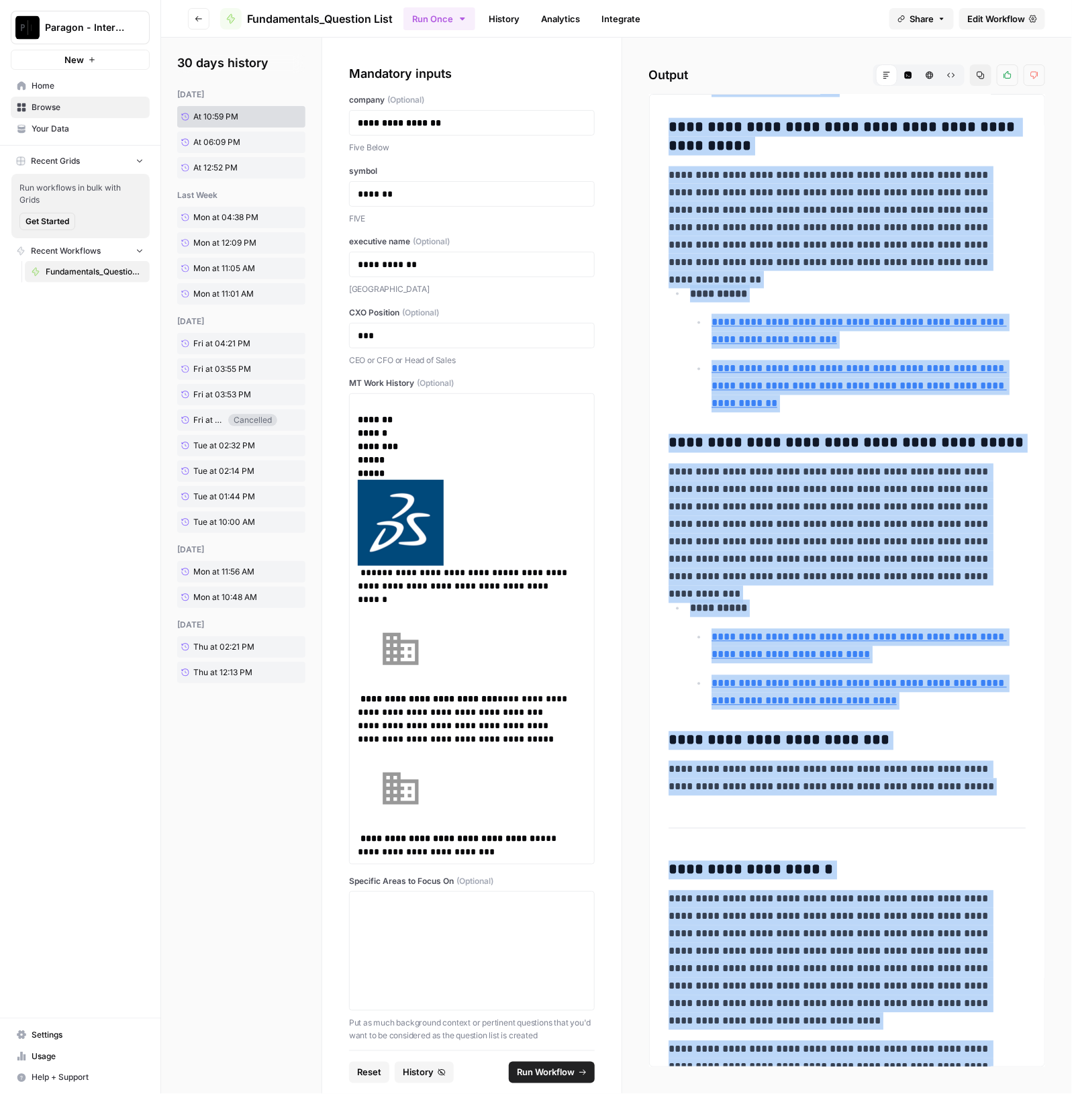
scroll to position [7505, 0]
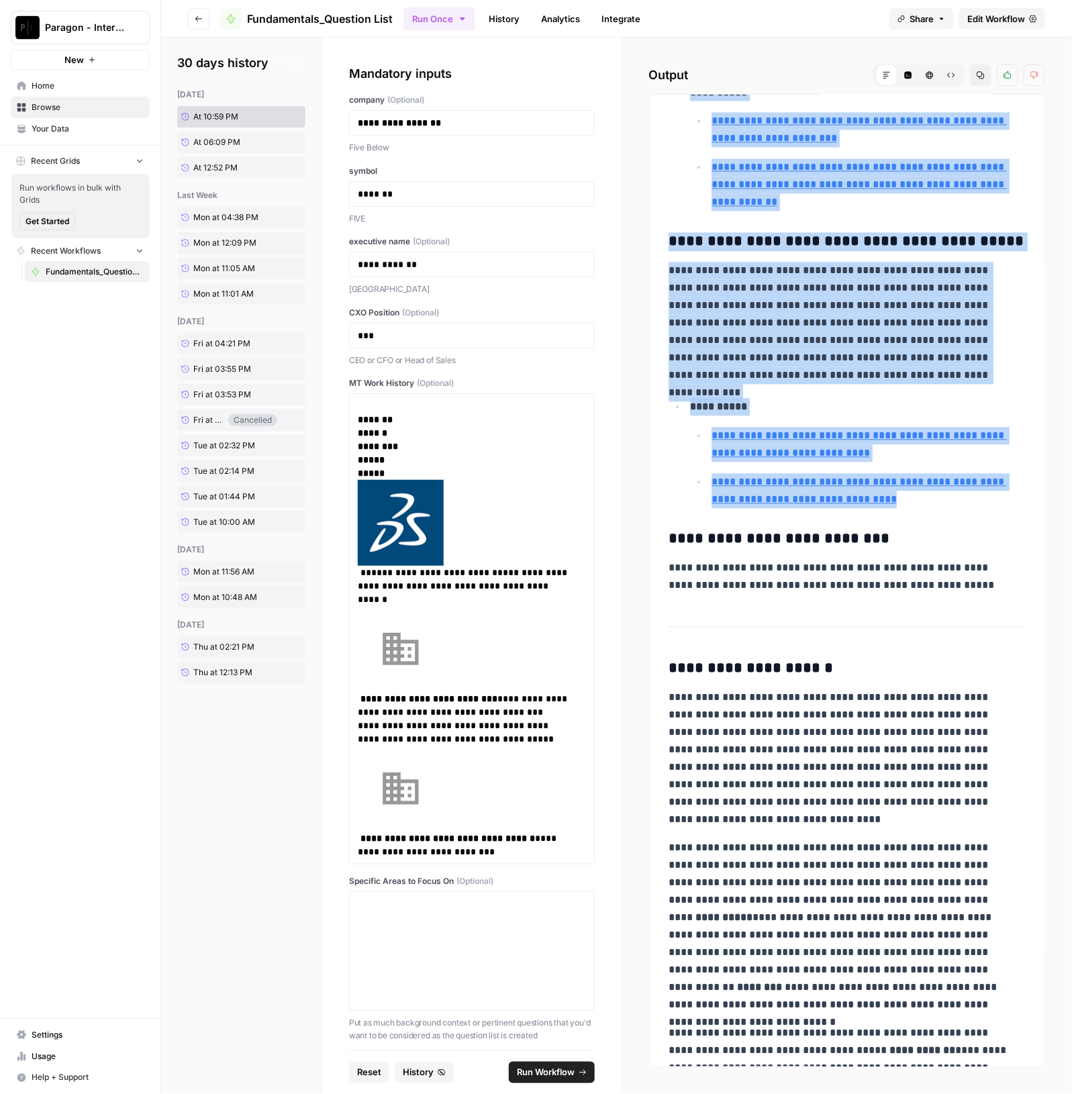
drag, startPoint x: 668, startPoint y: 253, endPoint x: 968, endPoint y: 468, distance: 369.0
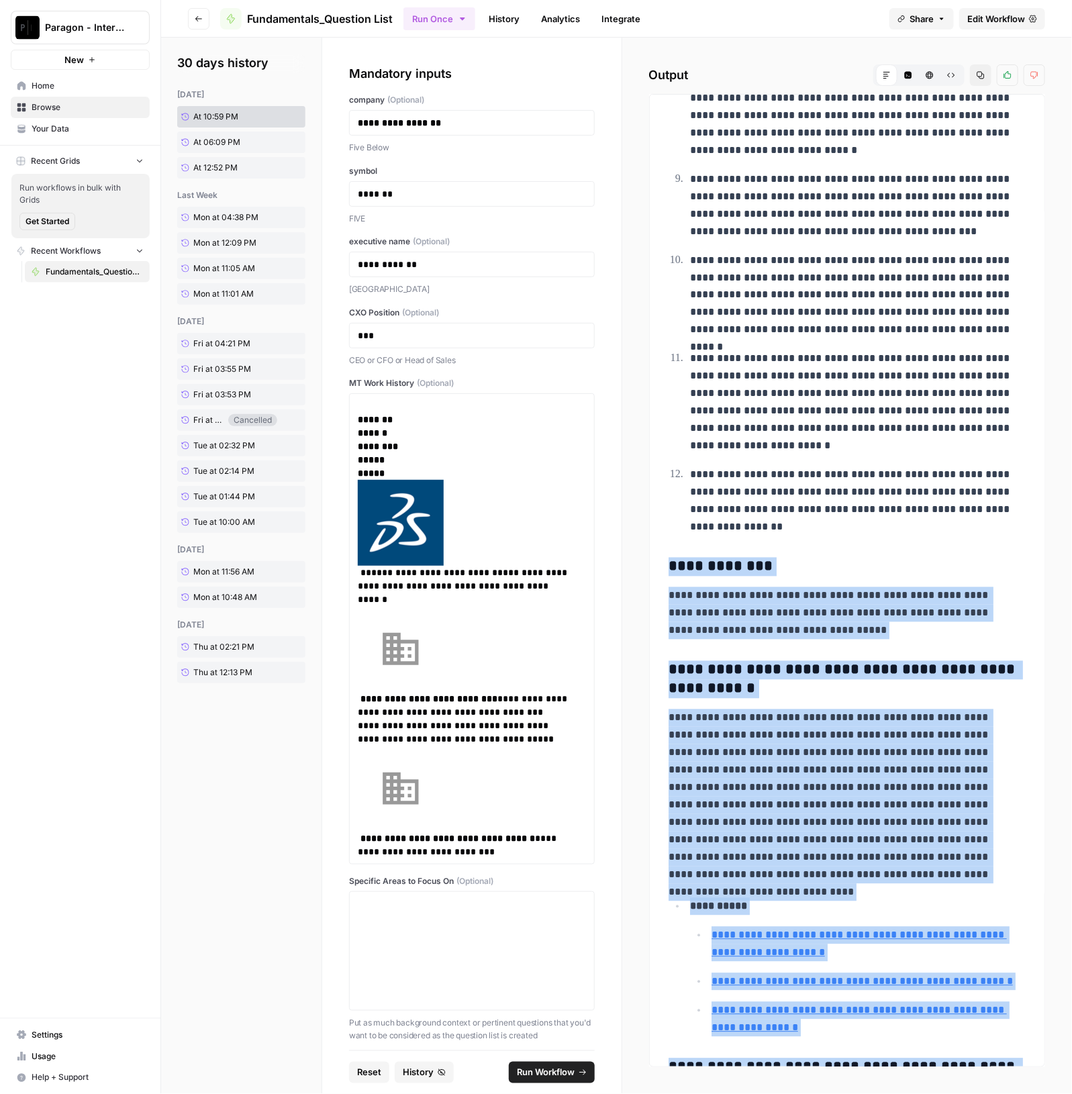
scroll to position [4988, 0]
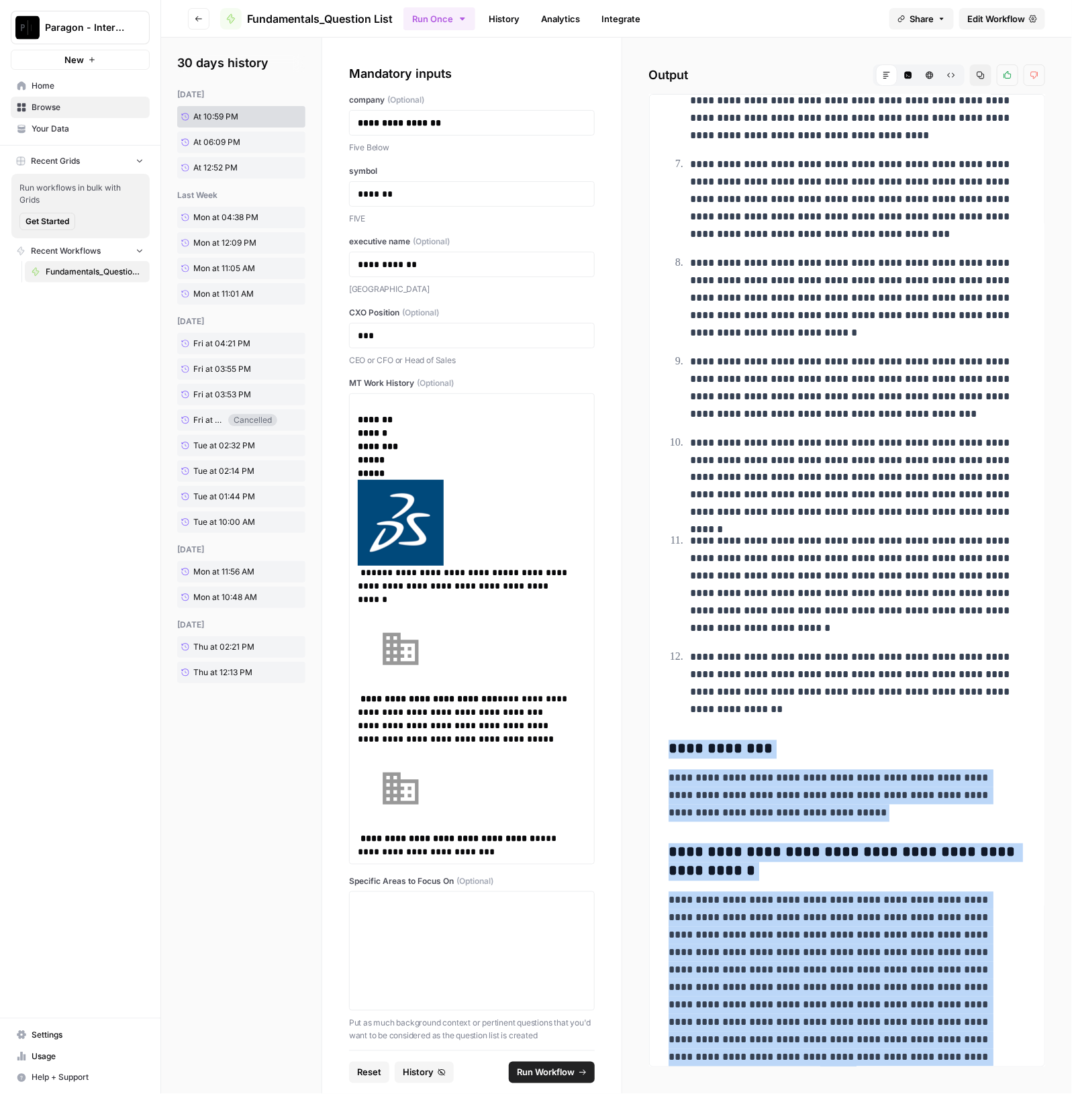
click at [695, 740] on h3 "**********" at bounding box center [841, 749] width 345 height 19
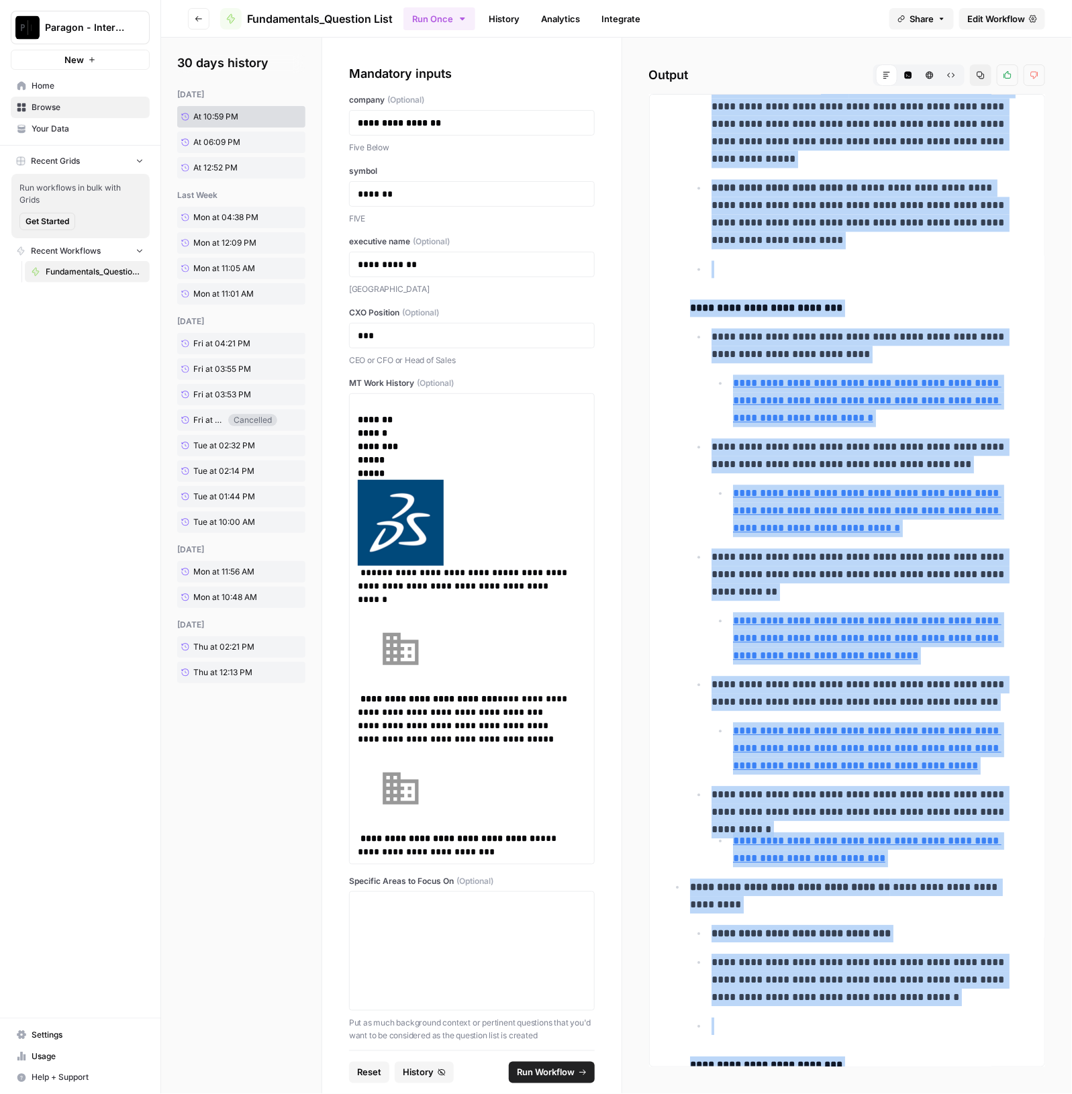
scroll to position [25207, 0]
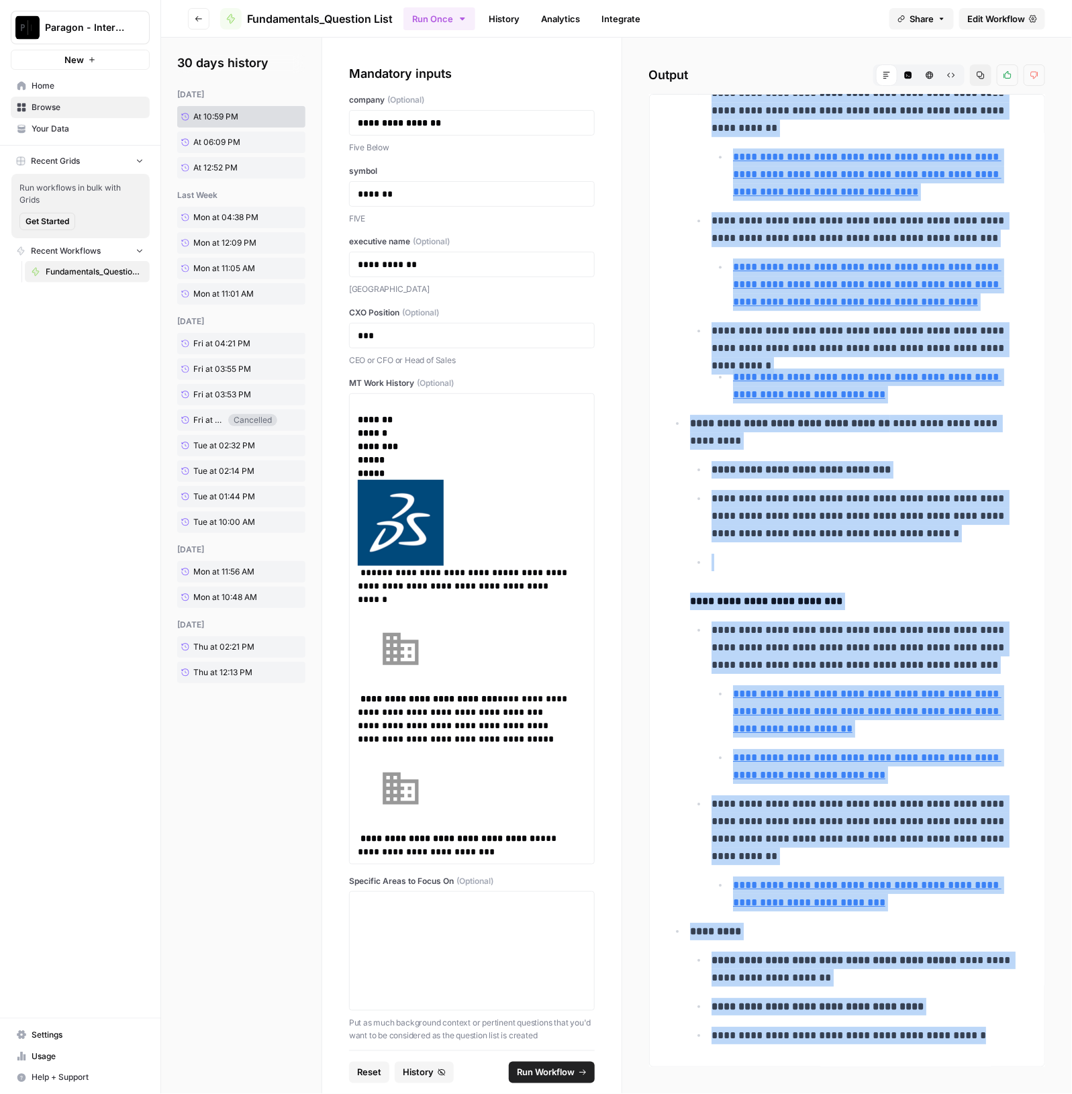
drag, startPoint x: 670, startPoint y: 716, endPoint x: 983, endPoint y: 1071, distance: 473.2
click at [983, 1071] on div "**********" at bounding box center [847, 566] width 450 height 1057
copy div "**********"
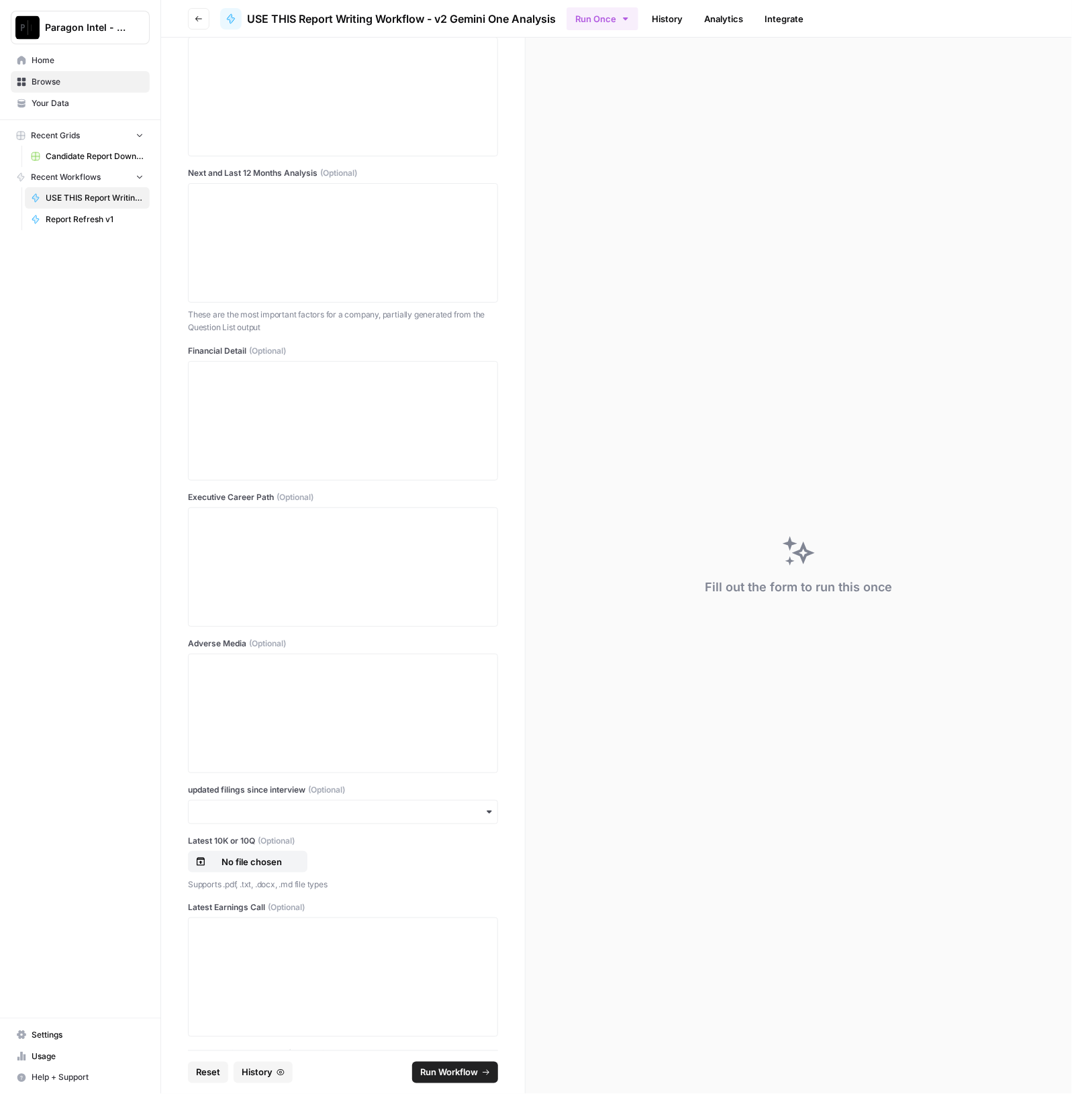
scroll to position [1578, 0]
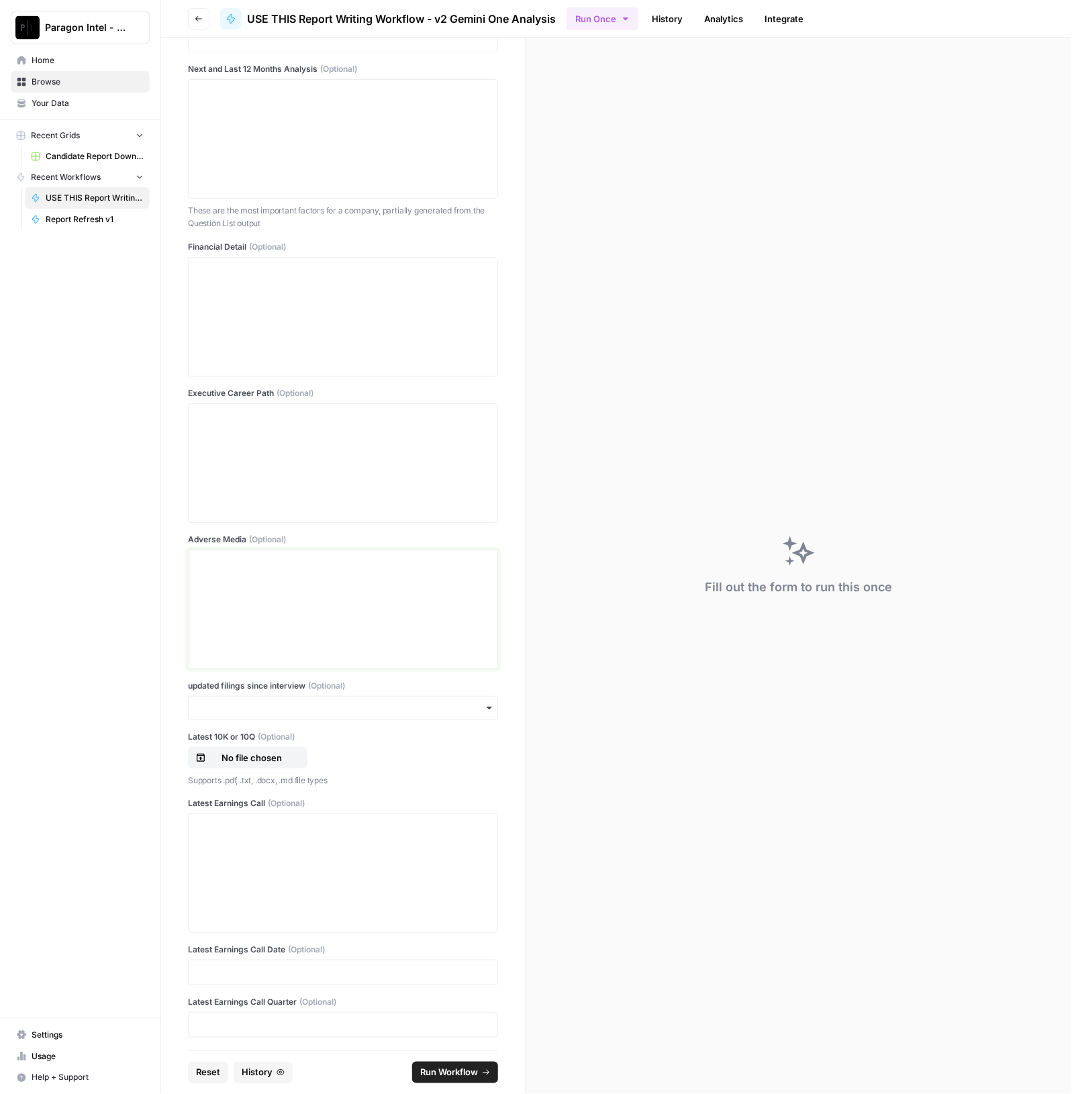
click at [313, 558] on p at bounding box center [343, 562] width 293 height 13
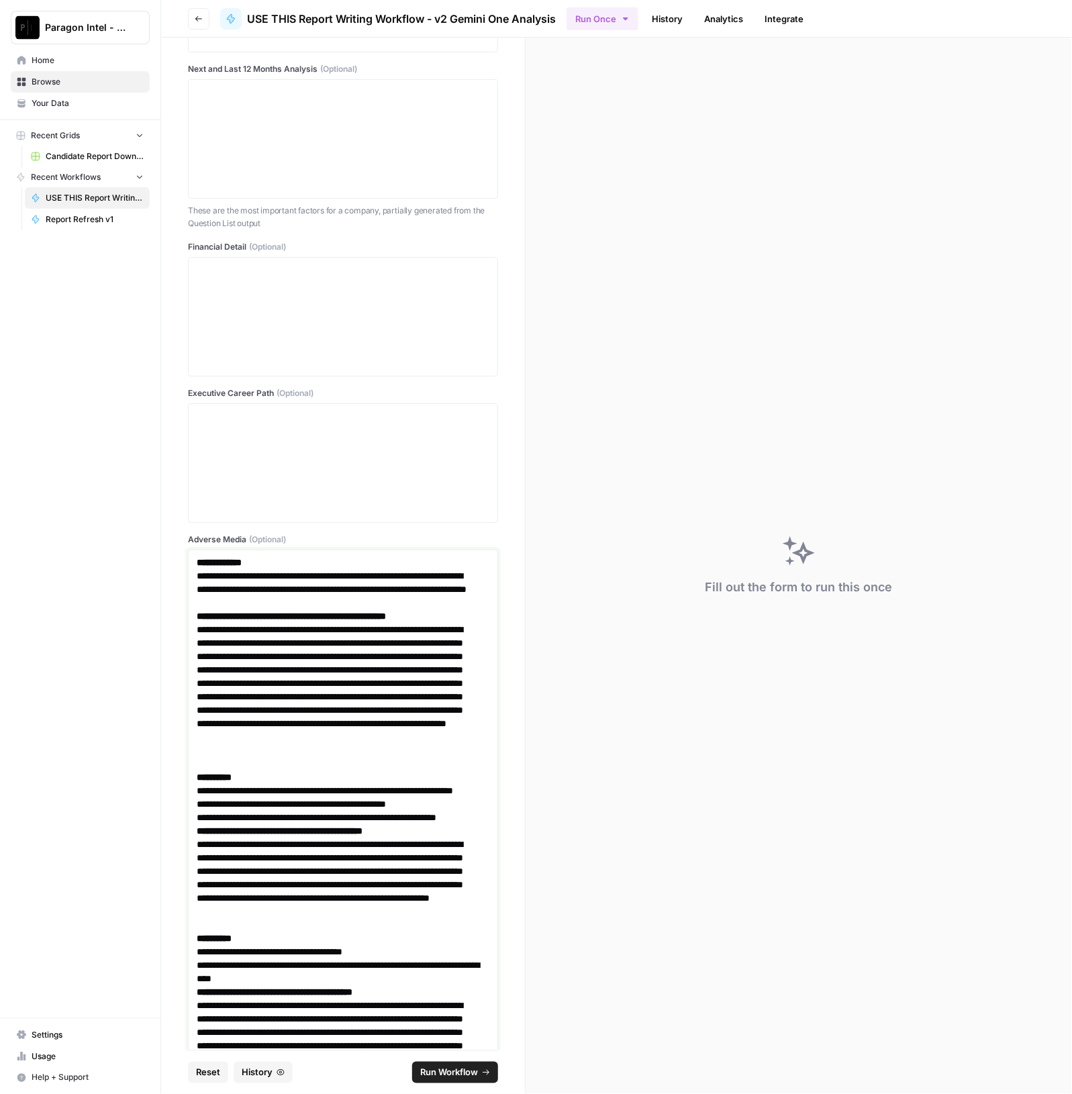
scroll to position [2438, 0]
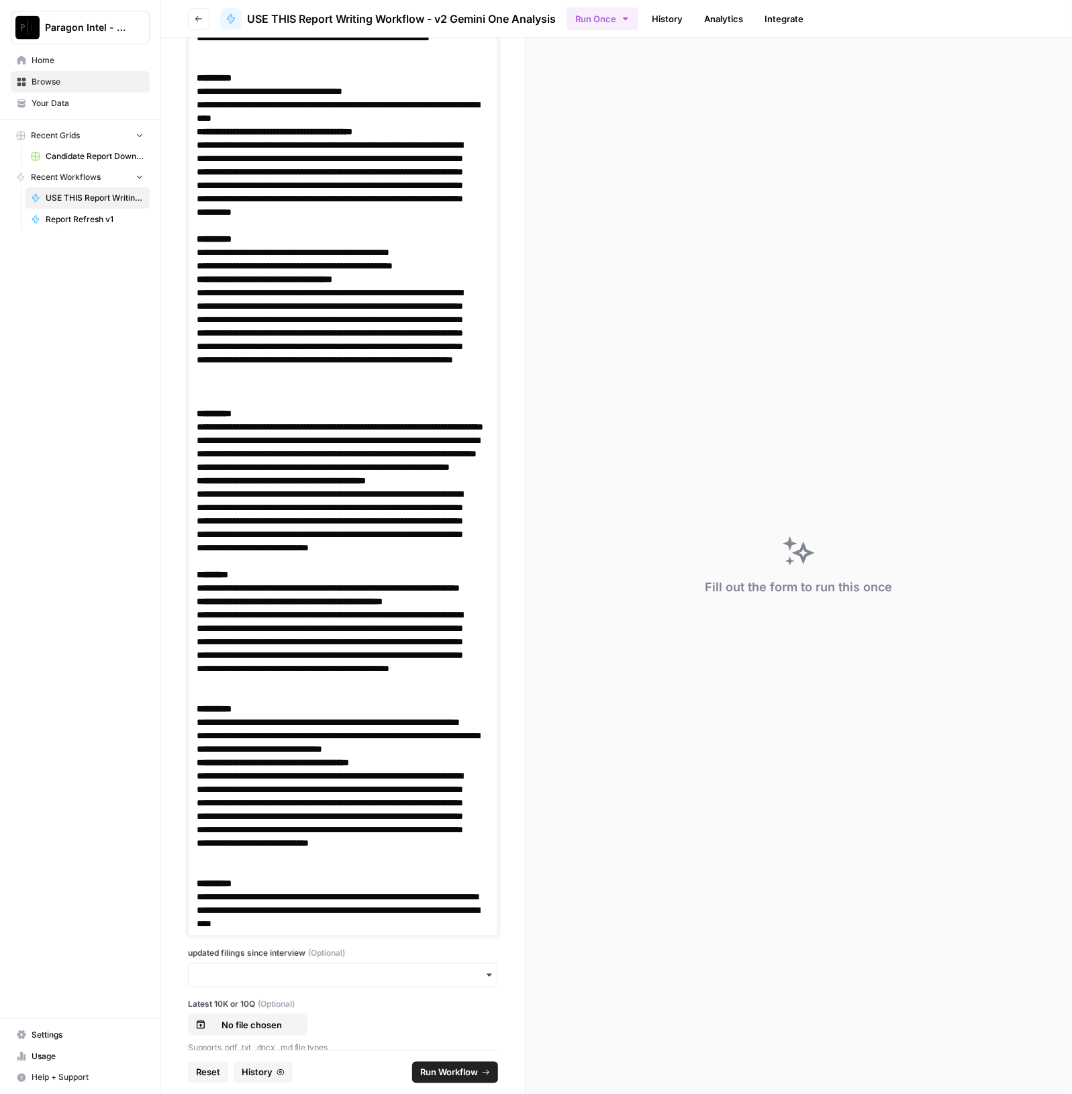
click at [368, 568] on p "**********" at bounding box center [337, 527] width 280 height 81
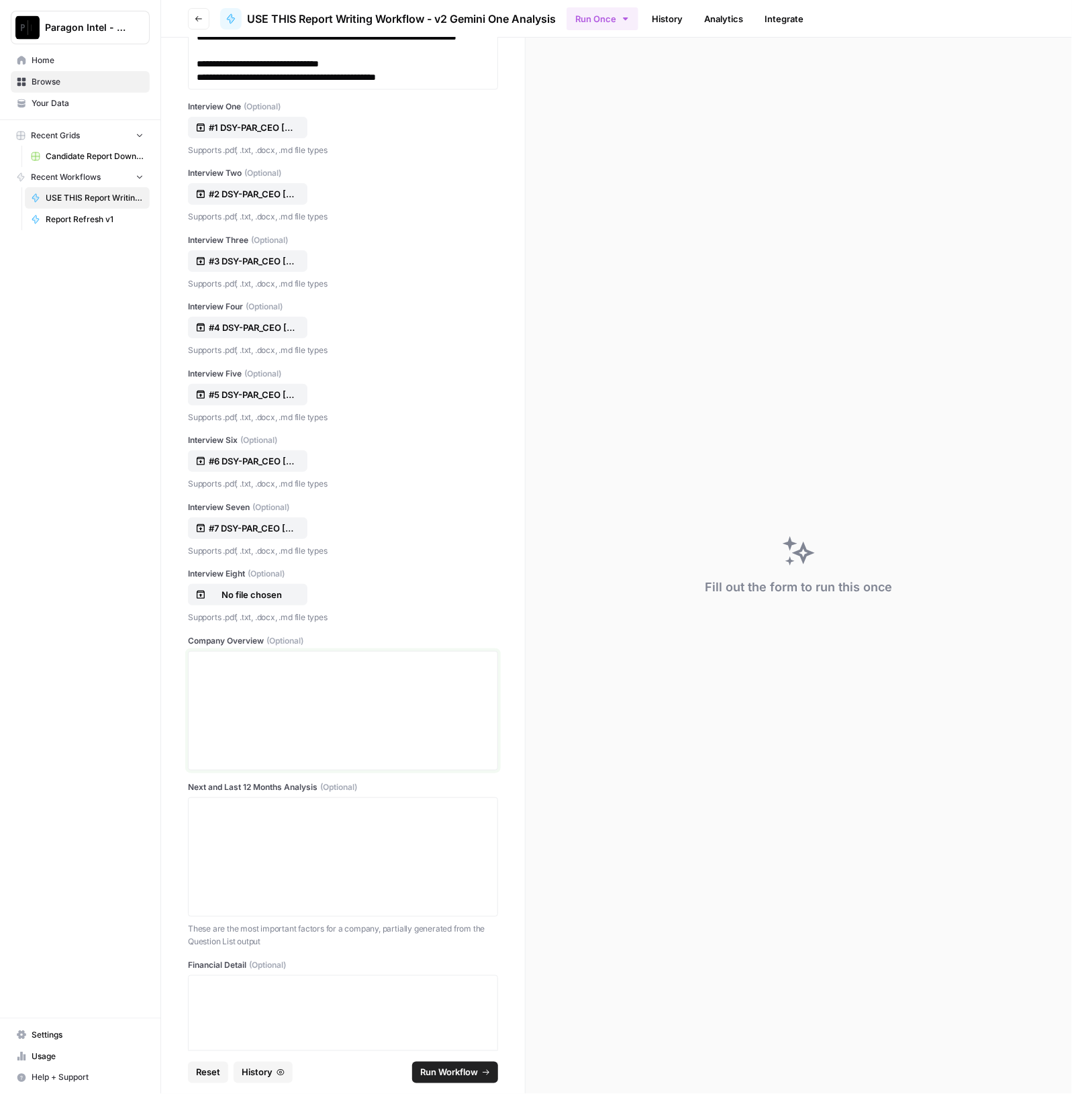
click at [303, 726] on div at bounding box center [343, 710] width 293 height 107
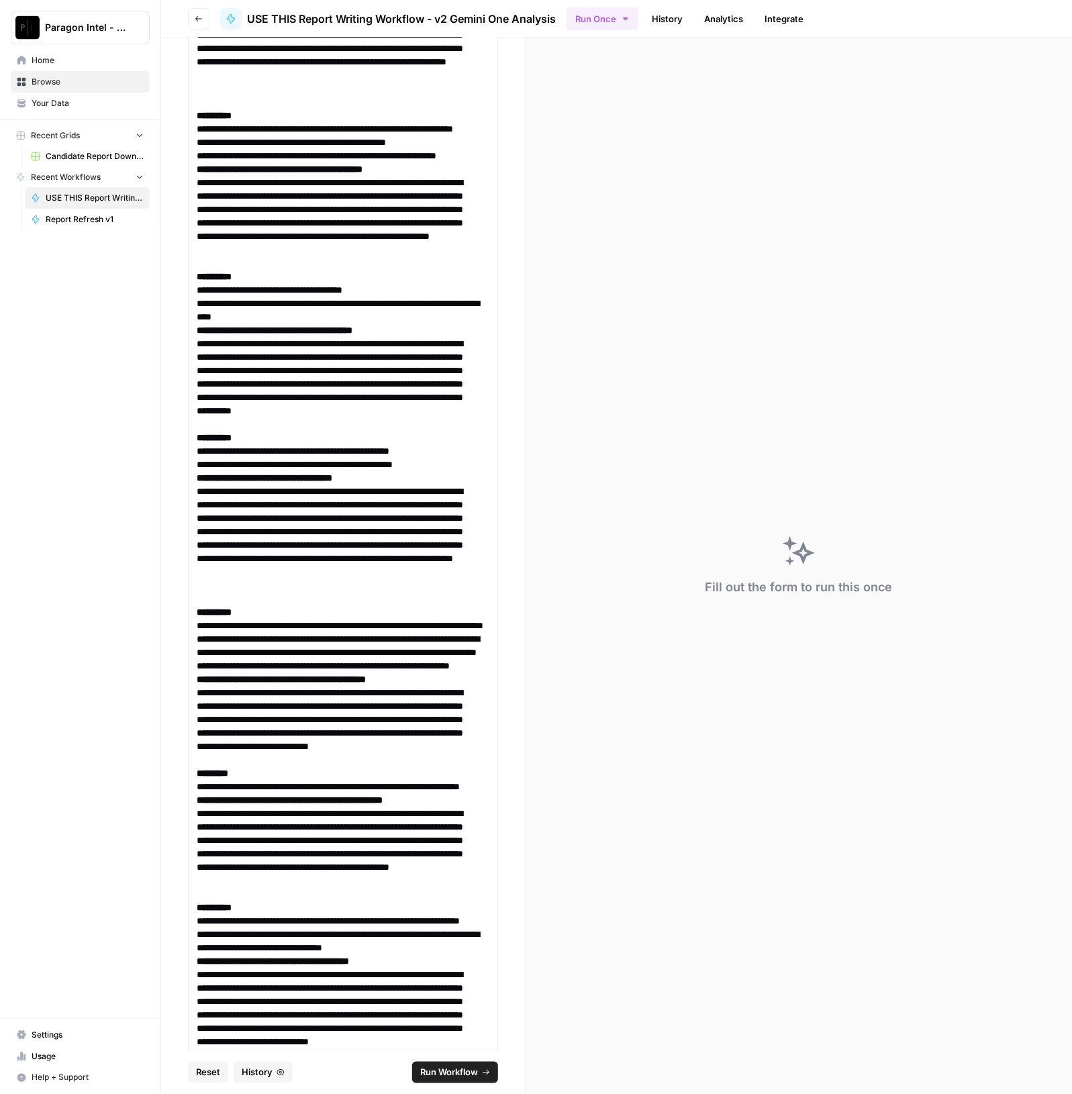
scroll to position [13465, 0]
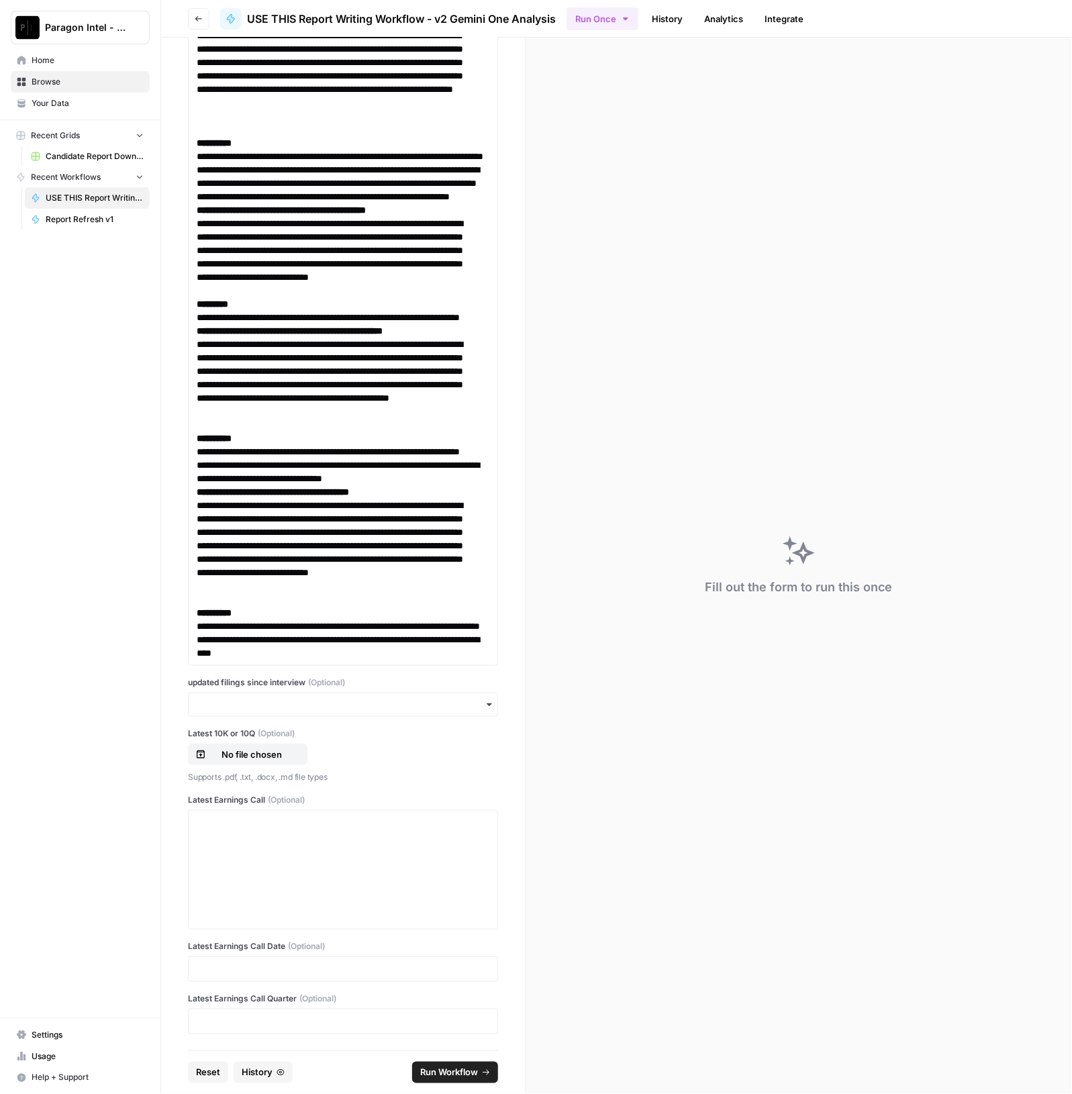
click at [406, 695] on div "button" at bounding box center [343, 705] width 310 height 24
click at [301, 744] on div "yes" at bounding box center [337, 742] width 296 height 26
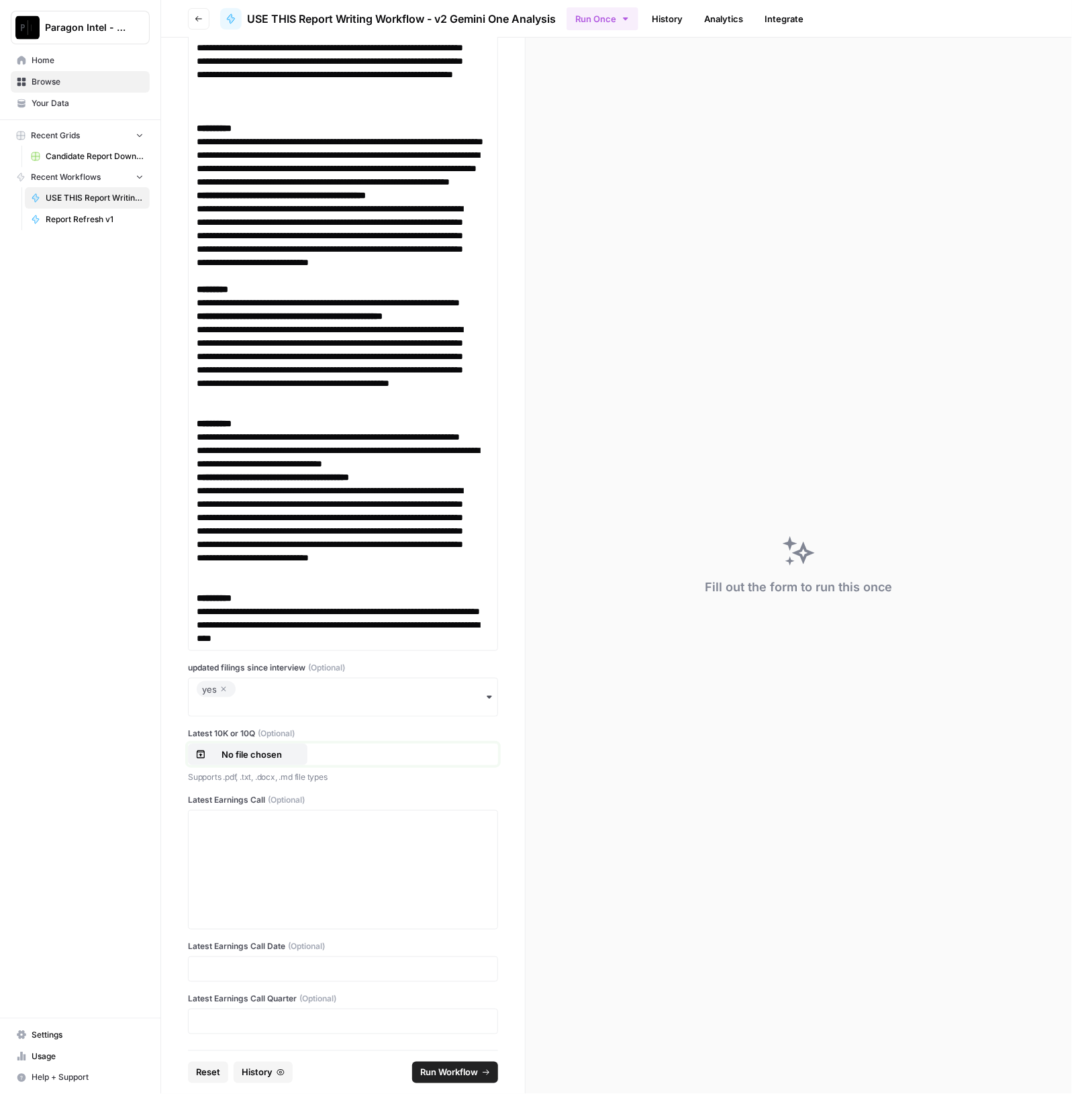
click at [273, 765] on button "No file chosen" at bounding box center [247, 754] width 119 height 21
click at [301, 853] on div at bounding box center [343, 869] width 293 height 107
click at [281, 852] on div at bounding box center [343, 869] width 293 height 107
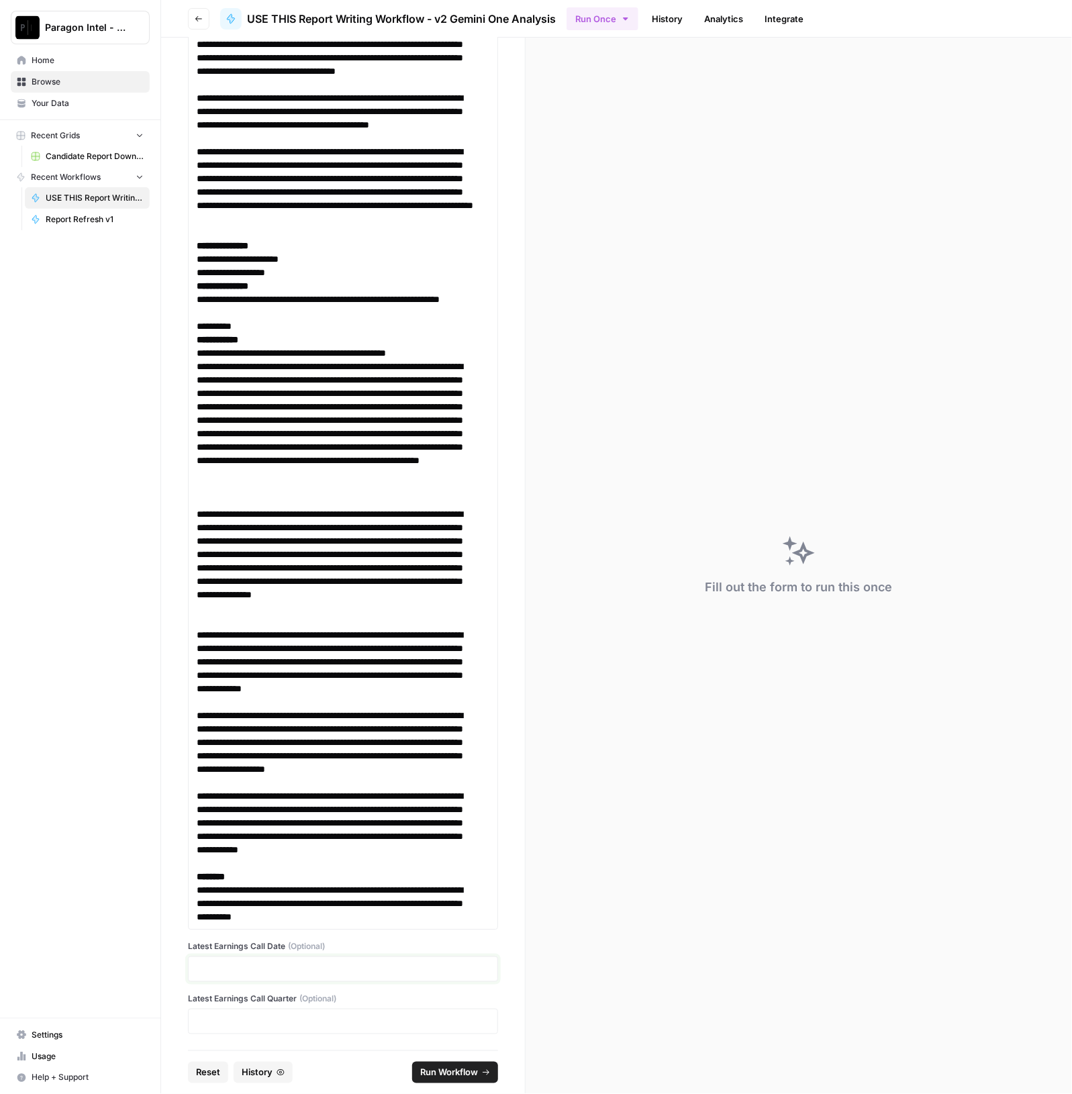
scroll to position [27283, 0]
click button "Run Workflow" at bounding box center [455, 1072] width 86 height 21
